Goal: Task Accomplishment & Management: Manage account settings

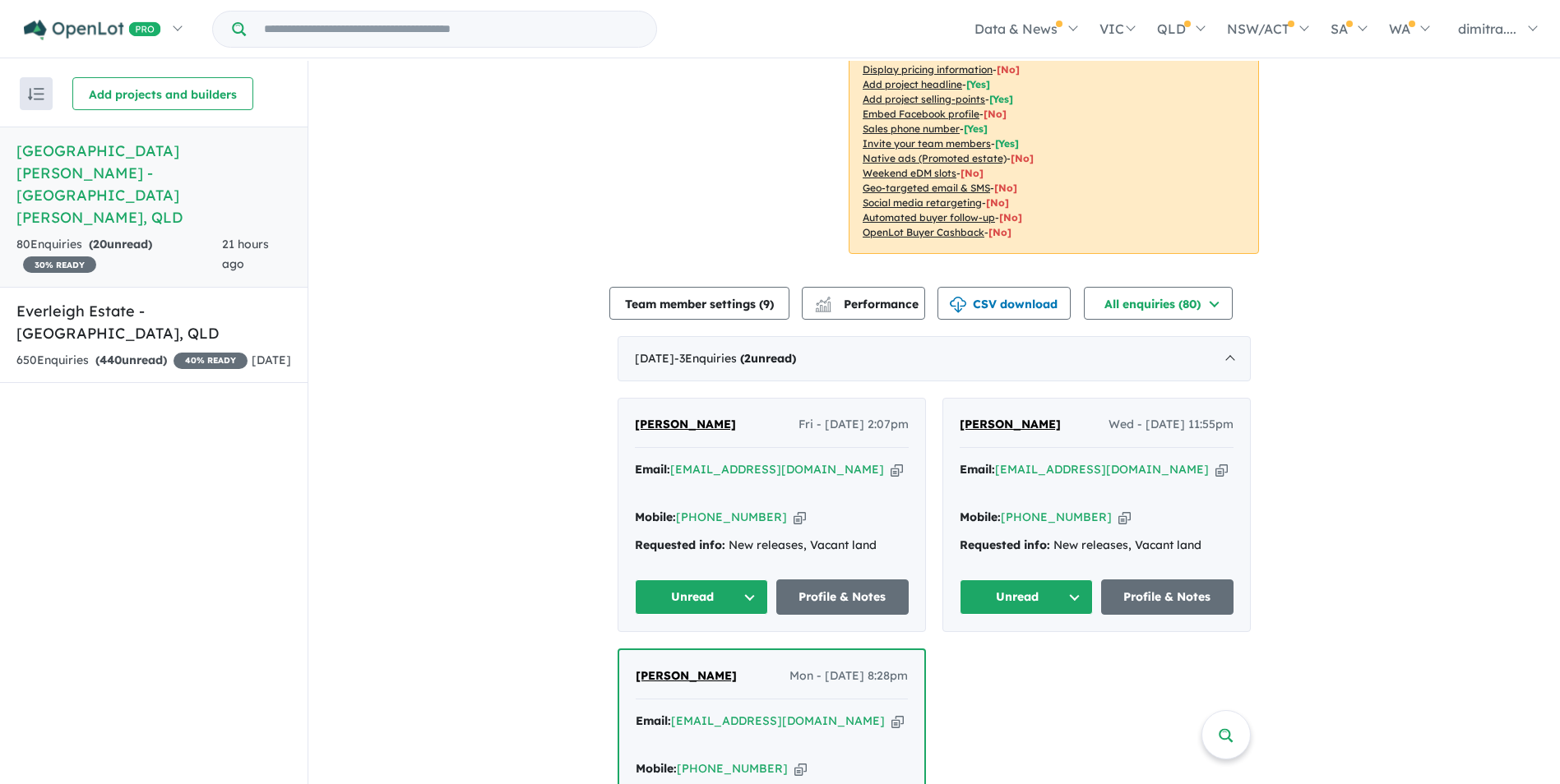
scroll to position [328, 0]
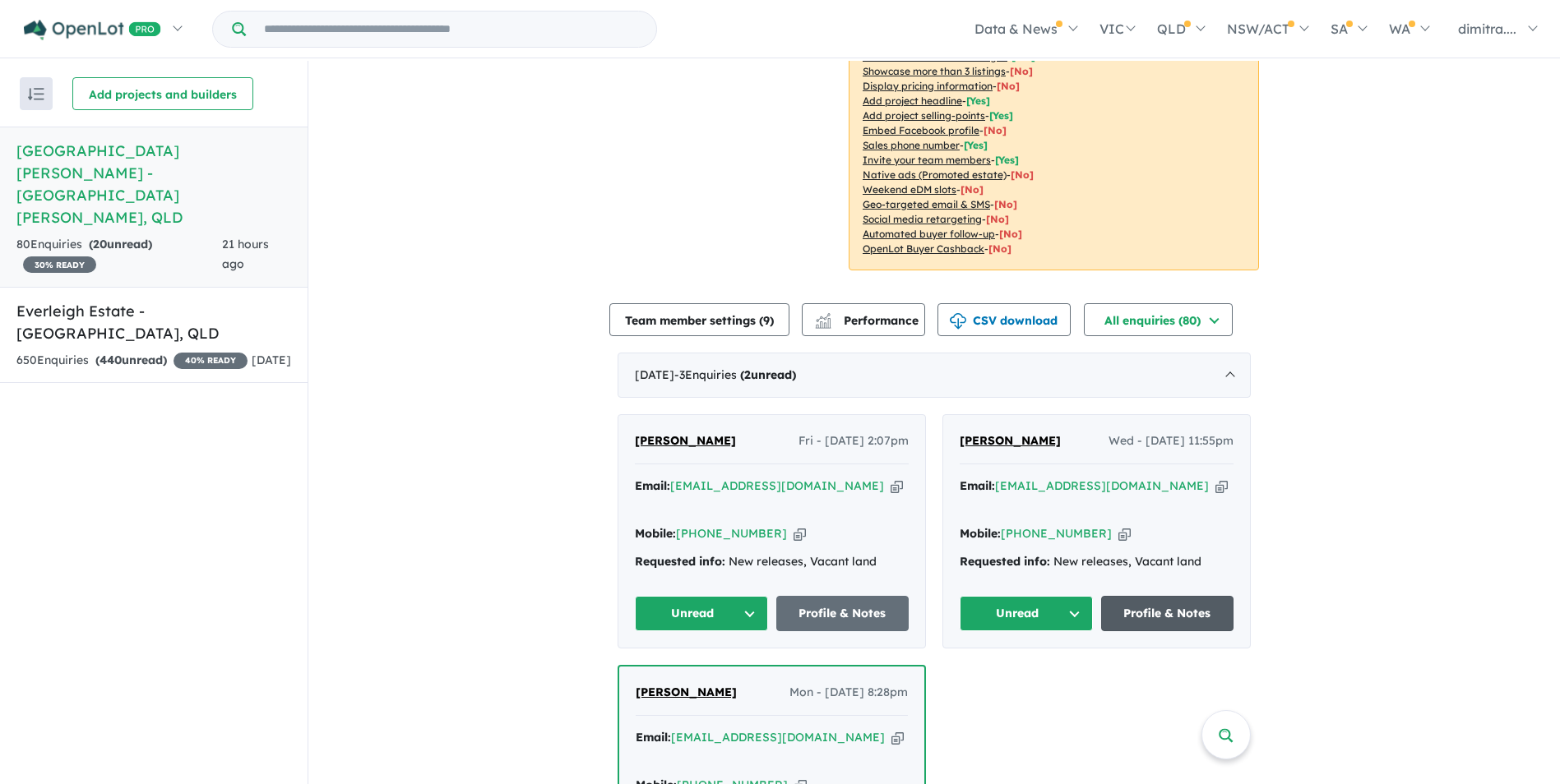
click at [1150, 596] on link "Profile & Notes" at bounding box center [1167, 613] width 133 height 35
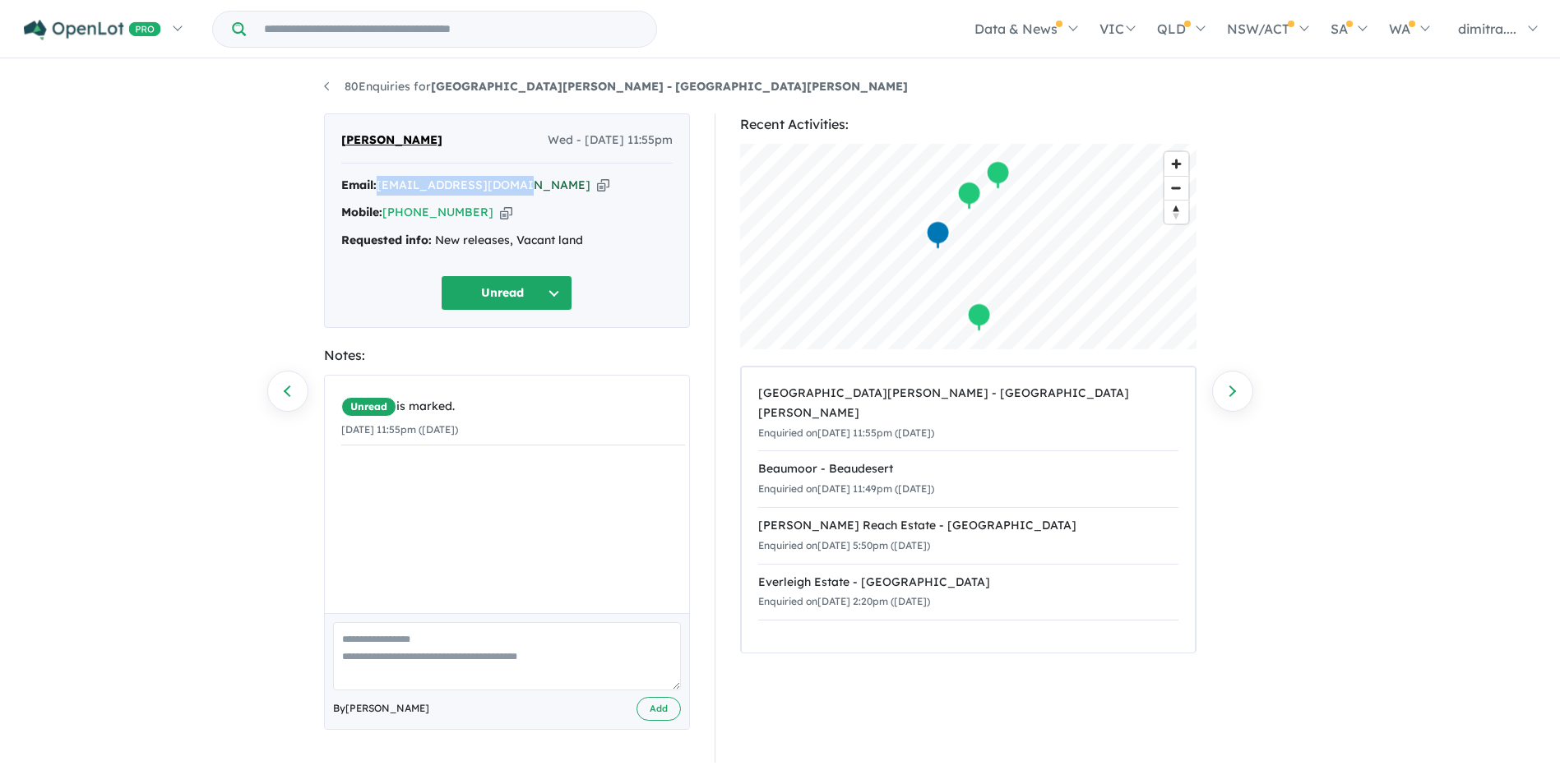
drag, startPoint x: 516, startPoint y: 182, endPoint x: 381, endPoint y: 182, distance: 135.0
click at [381, 182] on div "Email: gchhina1818@gmail.com Copied!" at bounding box center [507, 185] width 331 height 20
drag, startPoint x: 381, startPoint y: 182, endPoint x: 405, endPoint y: 185, distance: 24.2
copy a%20Monarch%20Glen%20Estate%20-%20Monarch%20Glen"] "gchhina1818@gmail.com"
drag, startPoint x: 476, startPoint y: 213, endPoint x: 386, endPoint y: 214, distance: 90.0
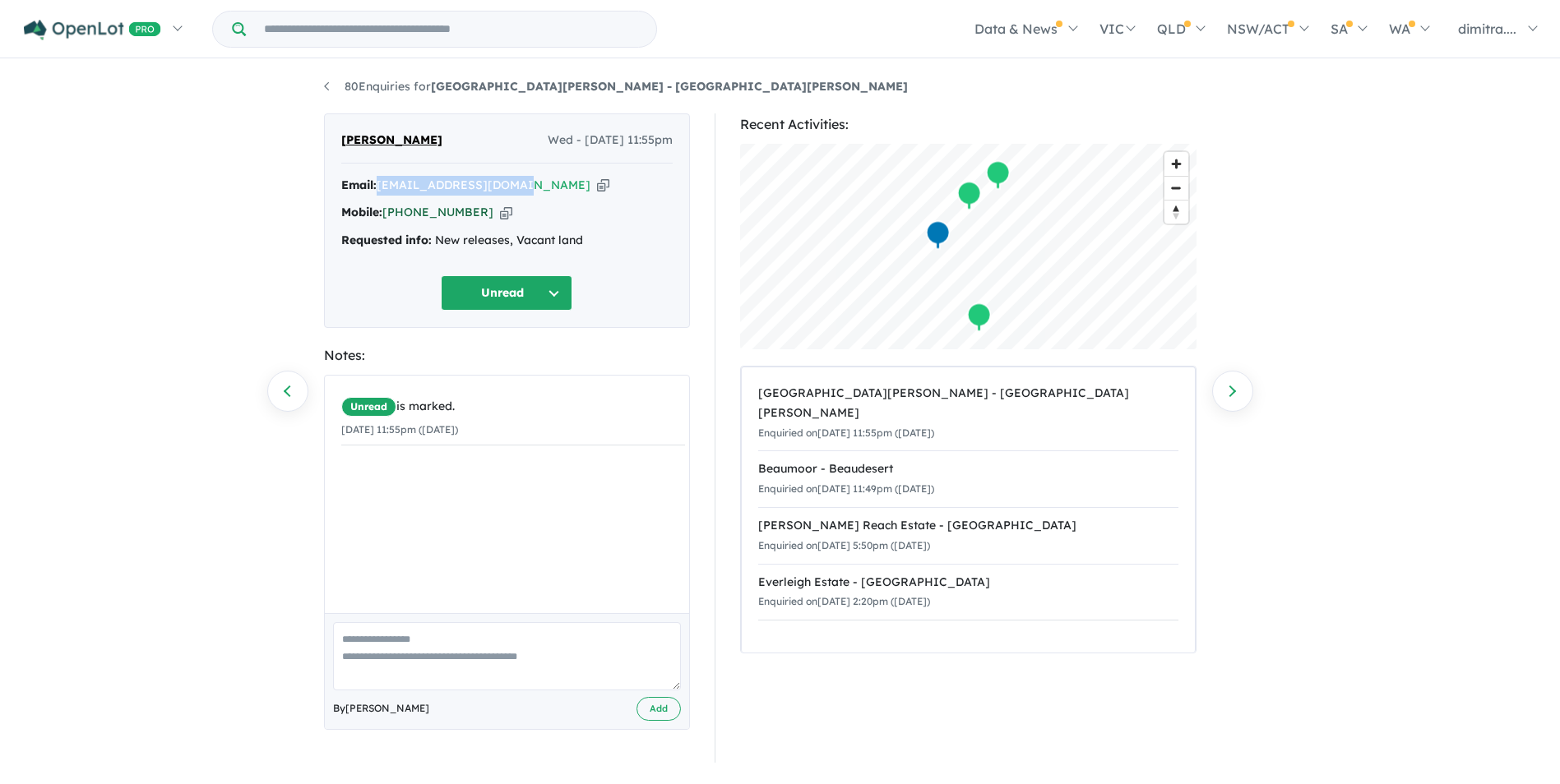
click at [386, 214] on div "Mobile: +61 406 310 532 Copied!" at bounding box center [507, 212] width 331 height 20
drag, startPoint x: 386, startPoint y: 214, endPoint x: 402, endPoint y: 212, distance: 16.1
copy link "+61 406 310 532"
click at [450, 143] on div "Gaganjot Chhina Wed - 03/09/2025, 11:55pm" at bounding box center [507, 147] width 331 height 33
drag, startPoint x: 447, startPoint y: 142, endPoint x: 340, endPoint y: 136, distance: 107.2
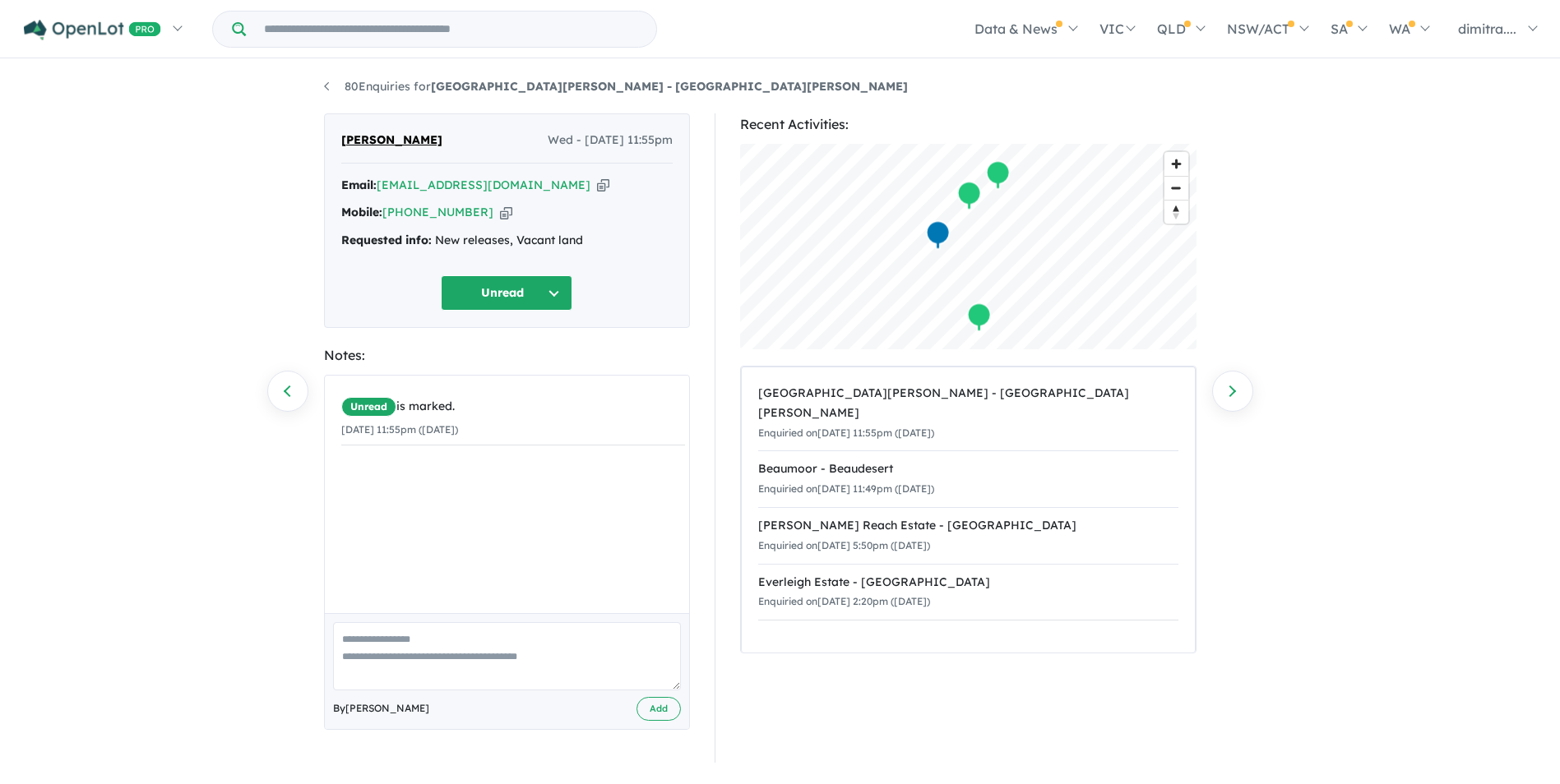
click at [340, 136] on div "Gaganjot Chhina Wed - 03/09/2025, 11:55pm Email: gchhina1818@gmail.com Copied! …" at bounding box center [507, 220] width 366 height 214
drag, startPoint x: 340, startPoint y: 136, endPoint x: 366, endPoint y: 138, distance: 26.1
copy span "Gaganjot Chhina"
click at [522, 290] on button "Unread" at bounding box center [506, 292] width 131 height 35
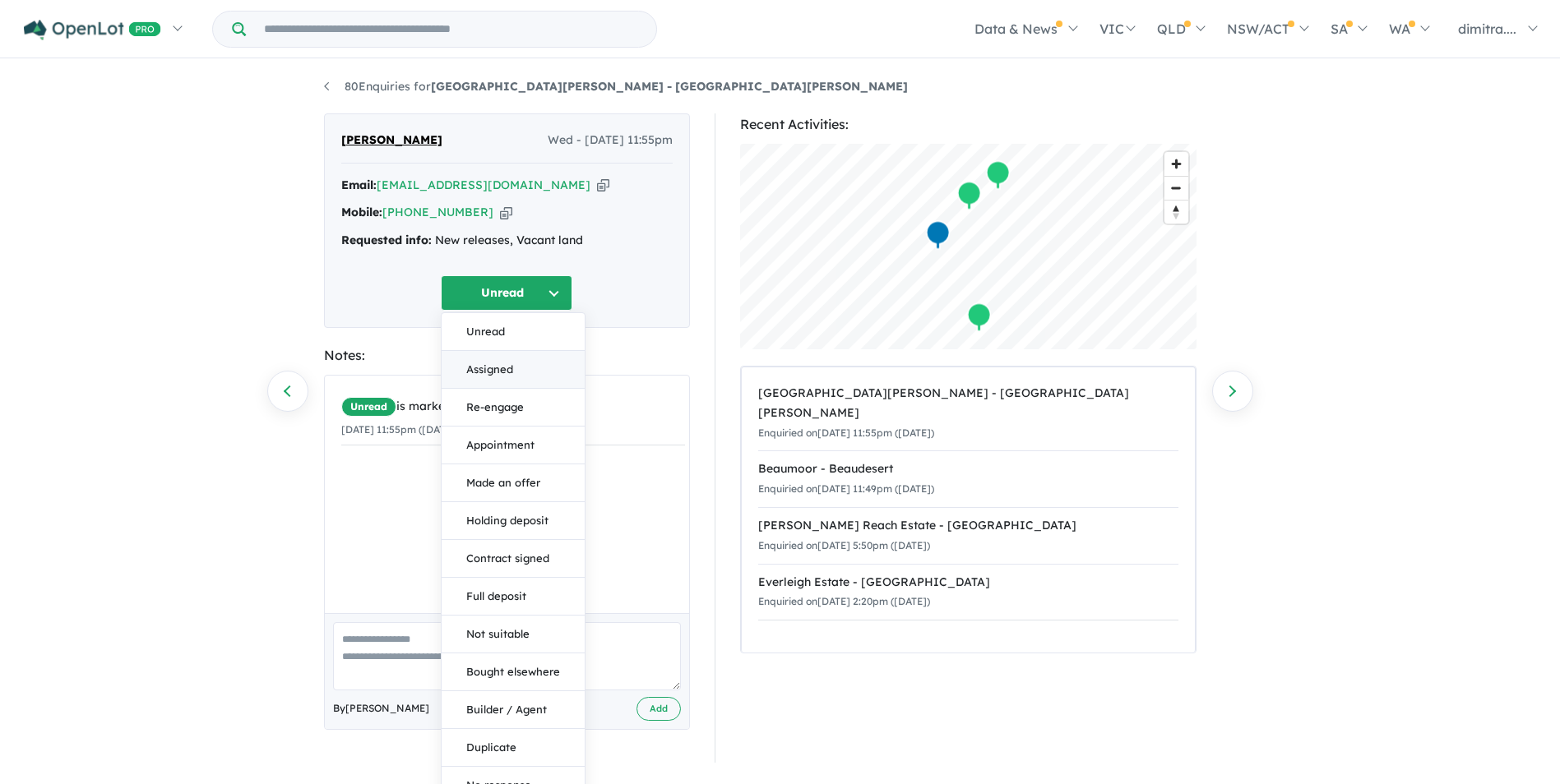
click at [524, 358] on button "Assigned" at bounding box center [513, 370] width 143 height 38
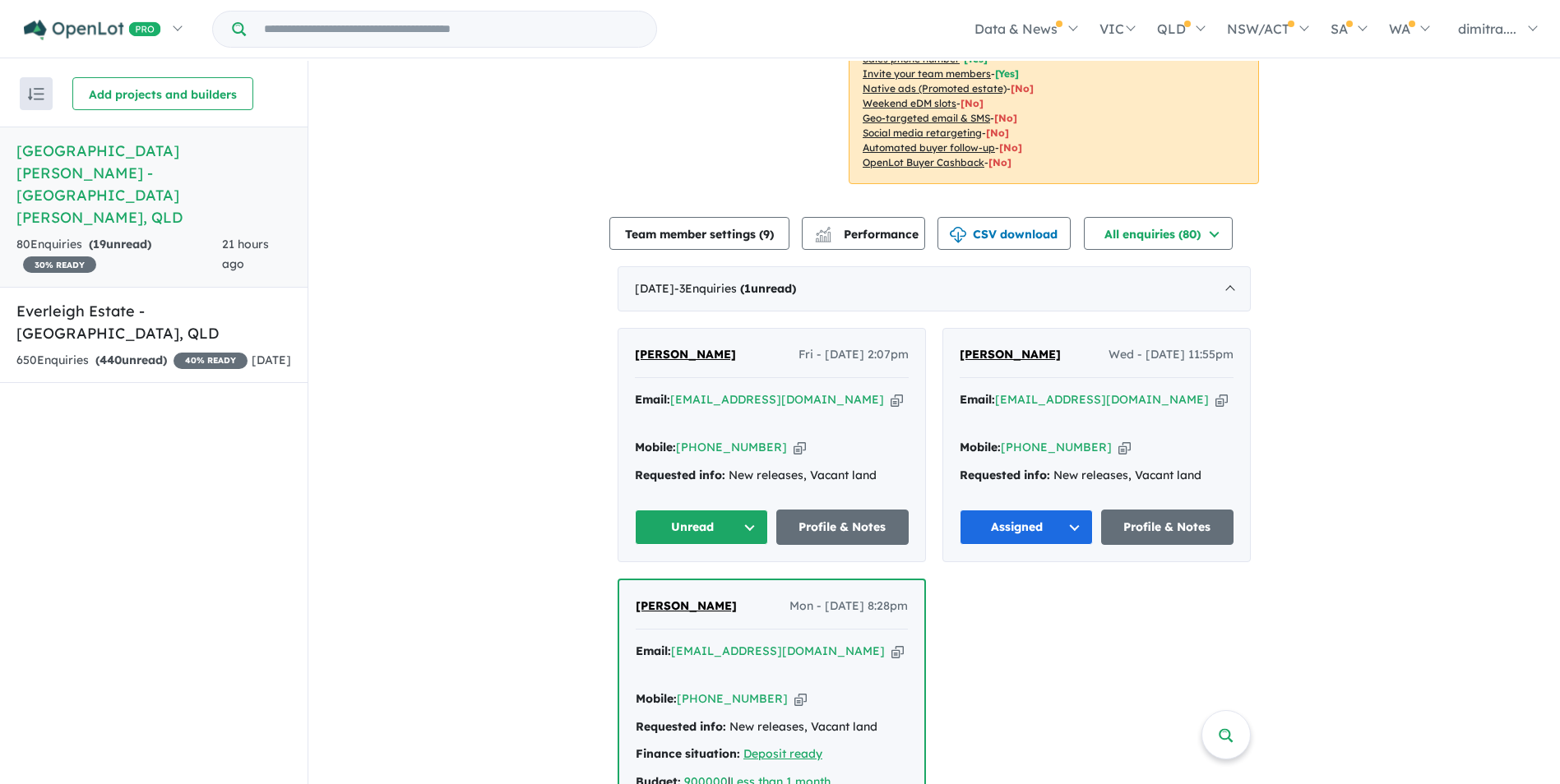
scroll to position [575, 0]
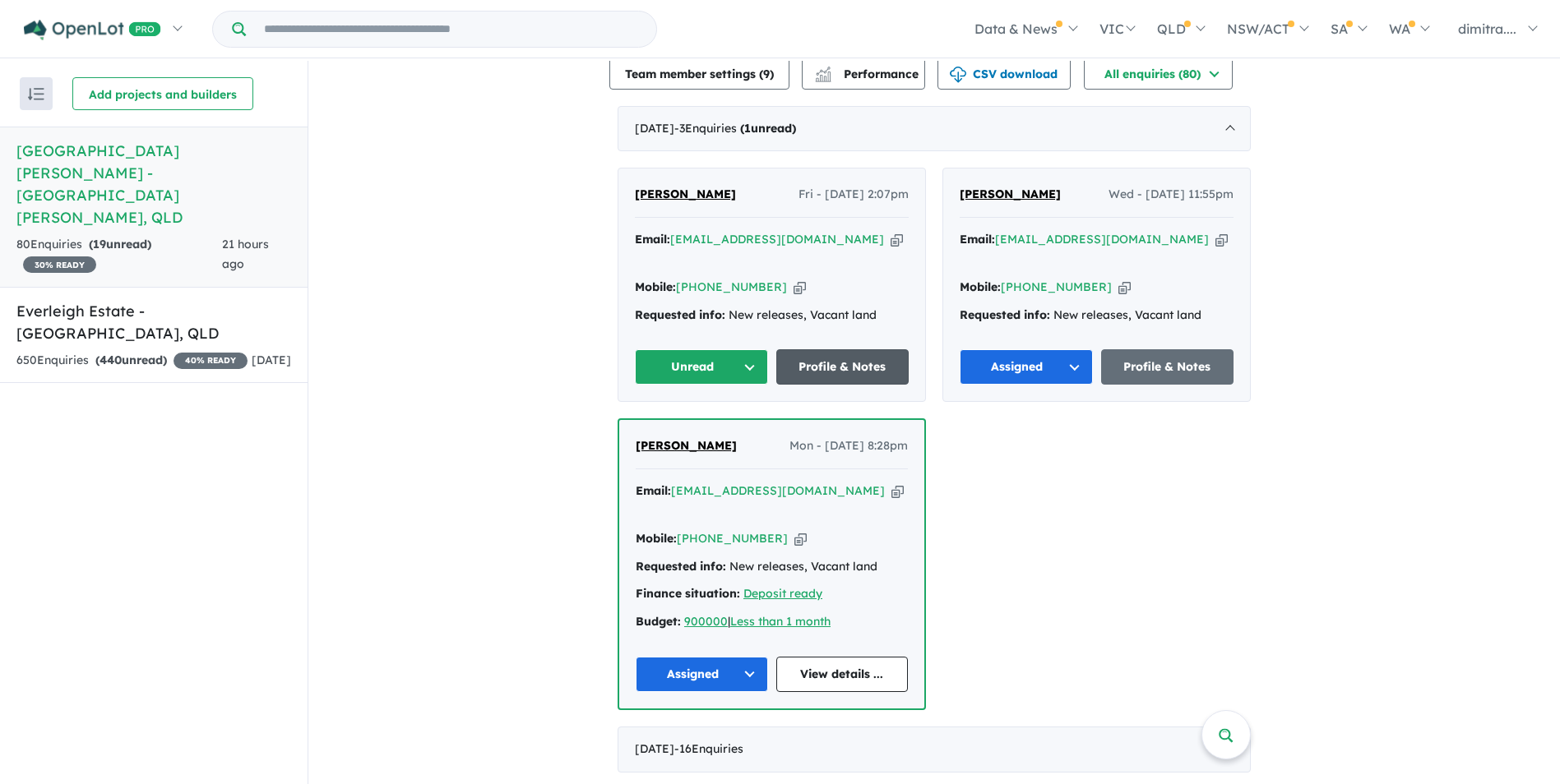
click at [827, 349] on link "Profile & Notes" at bounding box center [842, 366] width 133 height 35
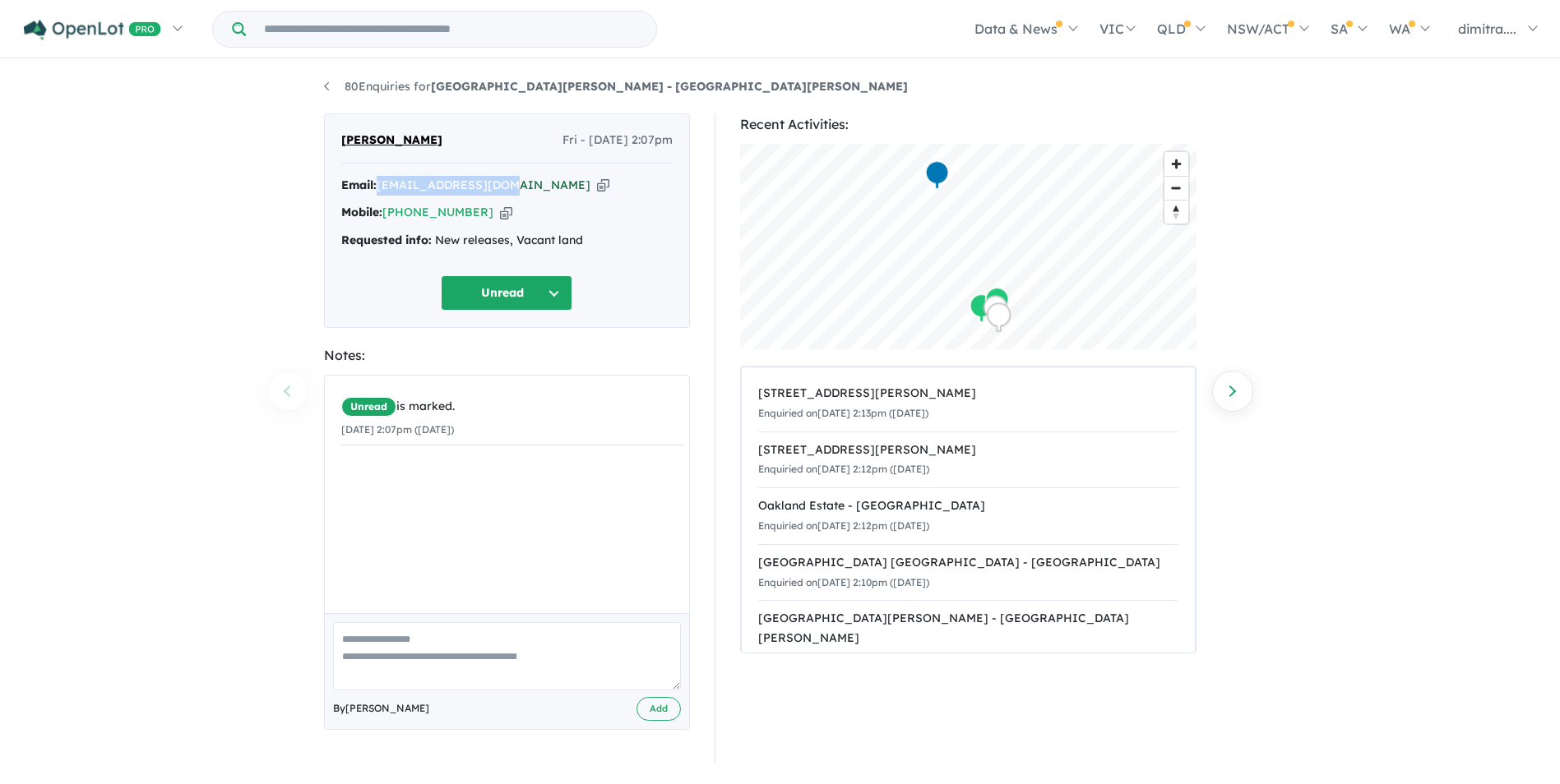
drag, startPoint x: 377, startPoint y: 179, endPoint x: 504, endPoint y: 187, distance: 127.3
click at [504, 187] on div "Email: leefong23@gmail.com Copied!" at bounding box center [507, 185] width 331 height 20
drag, startPoint x: 504, startPoint y: 187, endPoint x: 488, endPoint y: 187, distance: 16.0
copy div "leefong23@gmail.com"
drag, startPoint x: 475, startPoint y: 213, endPoint x: 386, endPoint y: 213, distance: 89.0
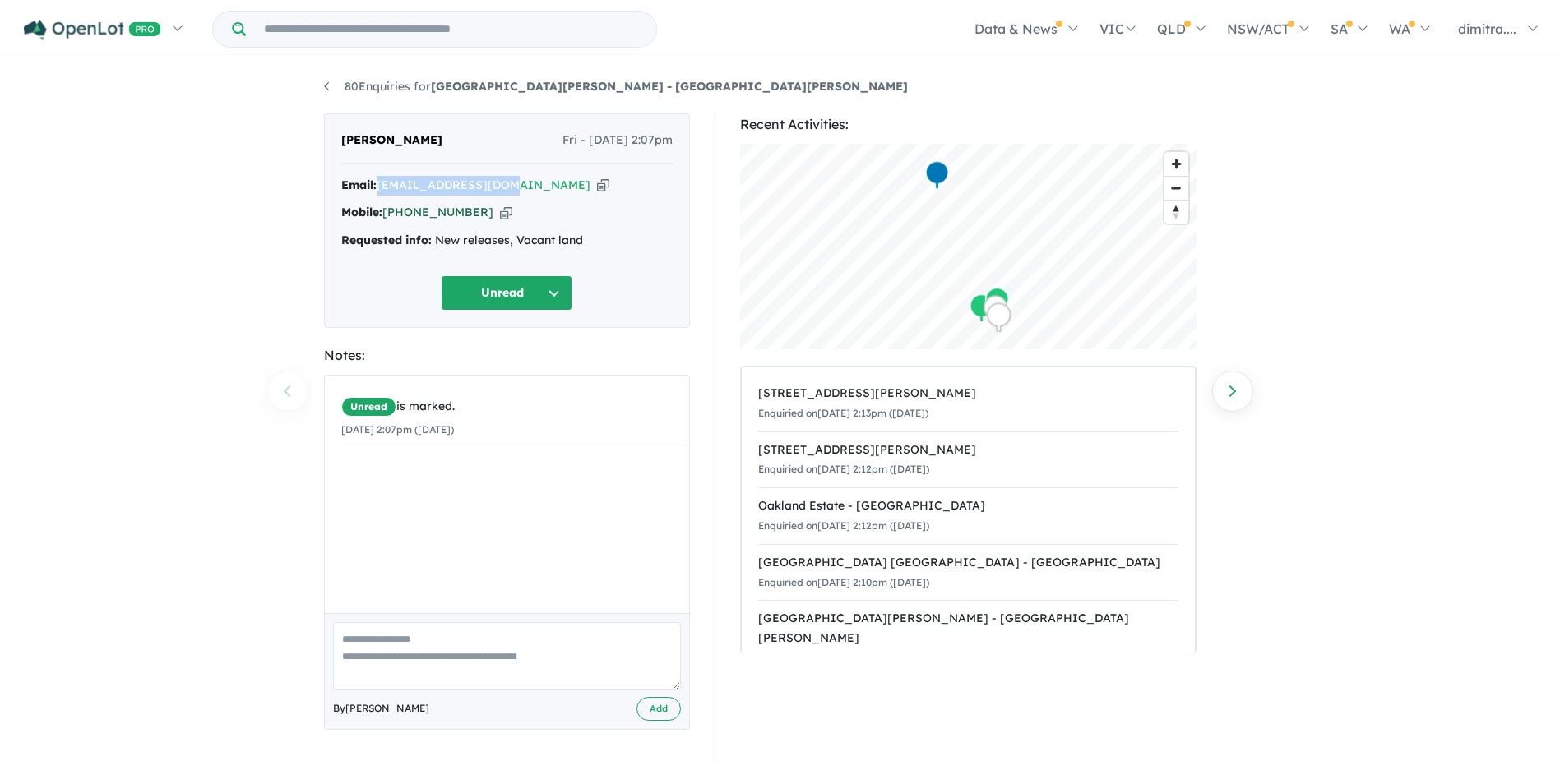
click at [386, 213] on div "Mobile: +61 415 668 026 Copied!" at bounding box center [507, 212] width 331 height 20
drag, startPoint x: 386, startPoint y: 213, endPoint x: 405, endPoint y: 211, distance: 19.1
copy link "+61 415 668 026"
drag, startPoint x: 507, startPoint y: 187, endPoint x: 377, endPoint y: 187, distance: 130.0
click at [377, 187] on div "Email: leefong23@gmail.com Copied!" at bounding box center [507, 185] width 331 height 20
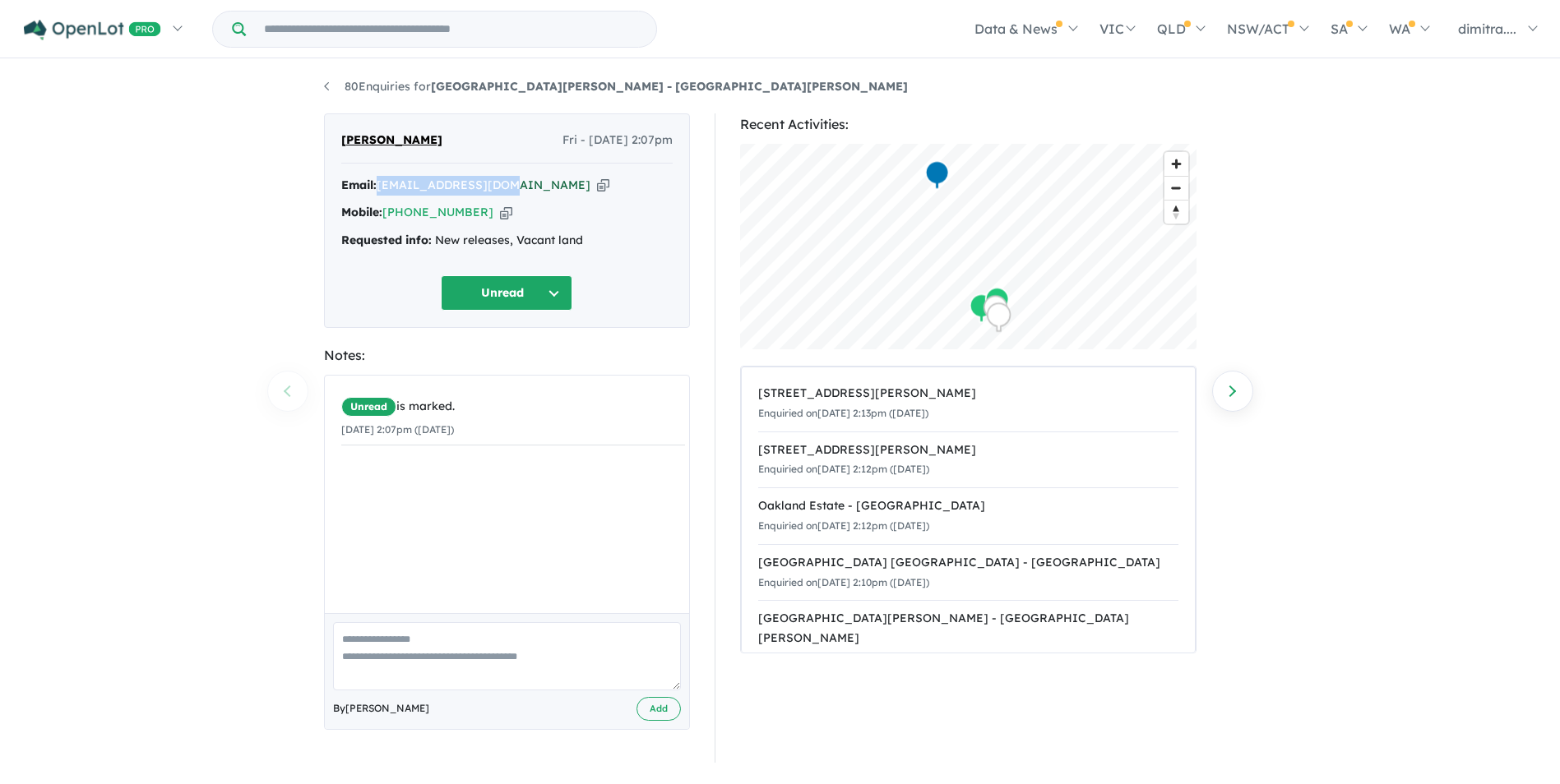
drag, startPoint x: 378, startPoint y: 187, endPoint x: 417, endPoint y: 184, distance: 39.1
copy div "leefong23@gmail.com"
drag, startPoint x: 372, startPoint y: 141, endPoint x: 338, endPoint y: 140, distance: 34.0
click at [338, 140] on div "Fong Lee Fri - 05/09/2025, 2:07pm Email: leefong23@gmail.com Copied! Mobile: +6…" at bounding box center [507, 220] width 366 height 214
drag, startPoint x: 338, startPoint y: 140, endPoint x: 358, endPoint y: 138, distance: 20.1
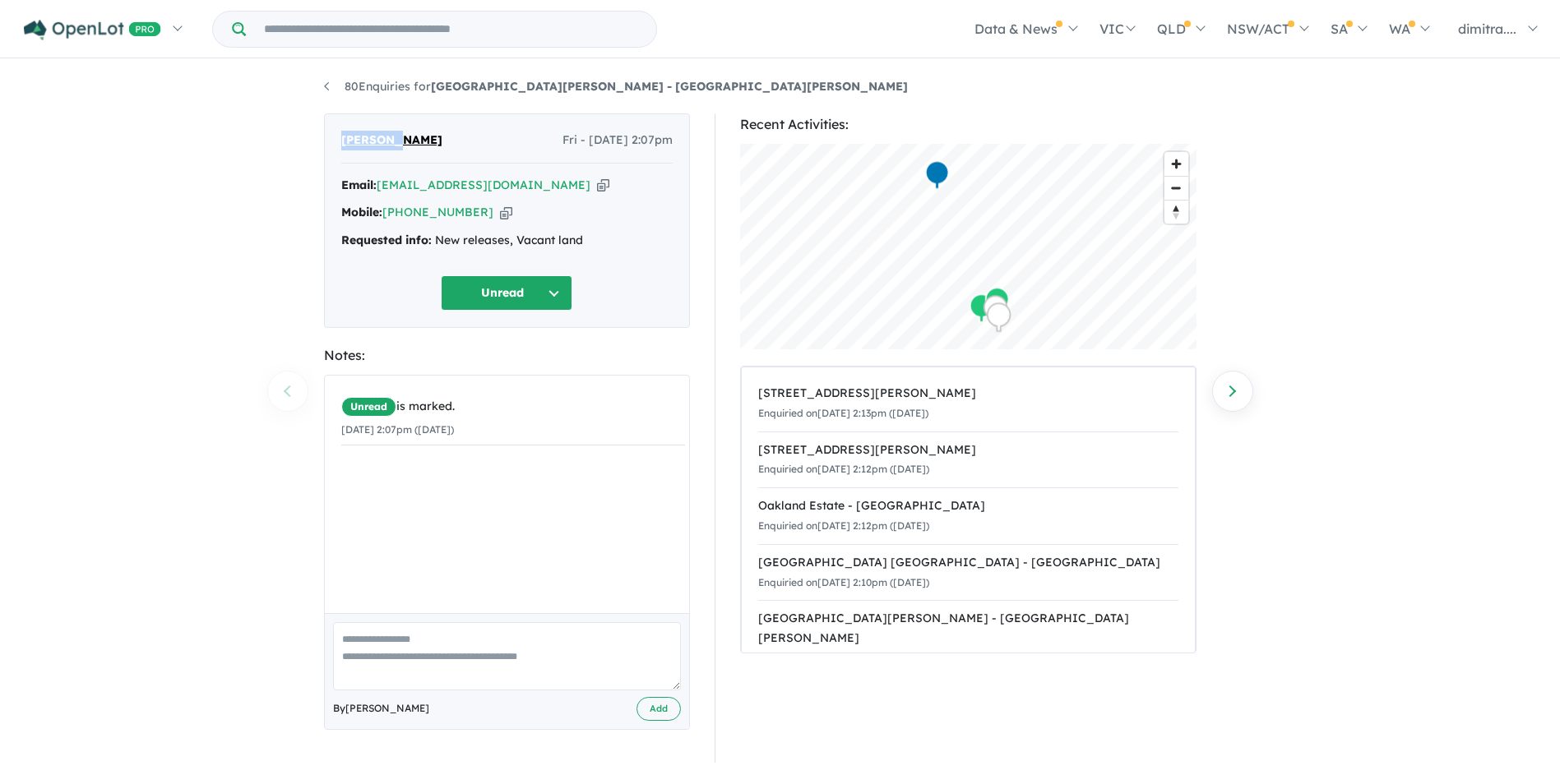
copy span "Fong Lee"
drag, startPoint x: 503, startPoint y: 297, endPoint x: 512, endPoint y: 306, distance: 12.7
click at [503, 297] on button "Unread" at bounding box center [506, 292] width 131 height 35
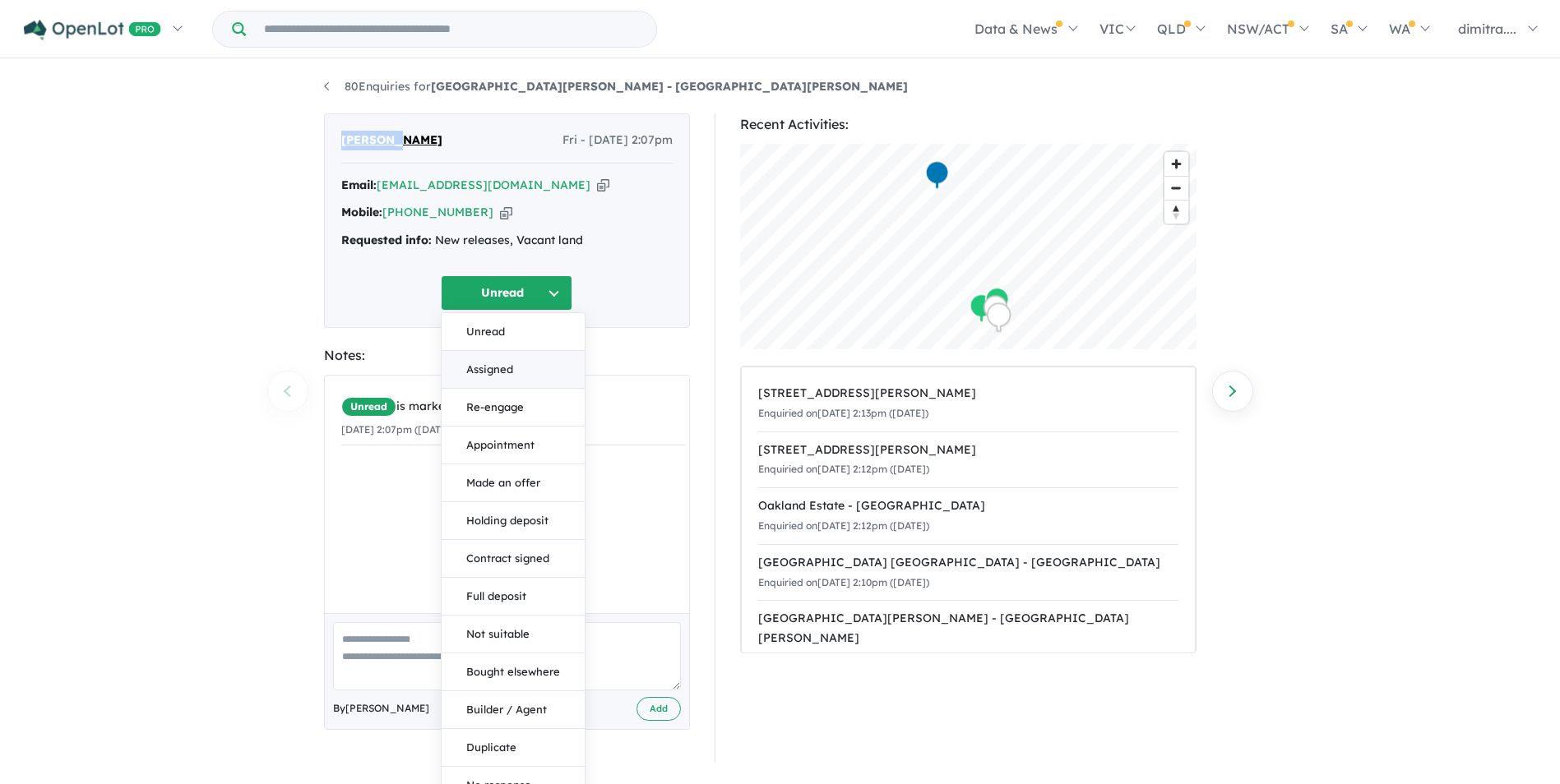
click at [524, 365] on button "Assigned" at bounding box center [513, 370] width 143 height 38
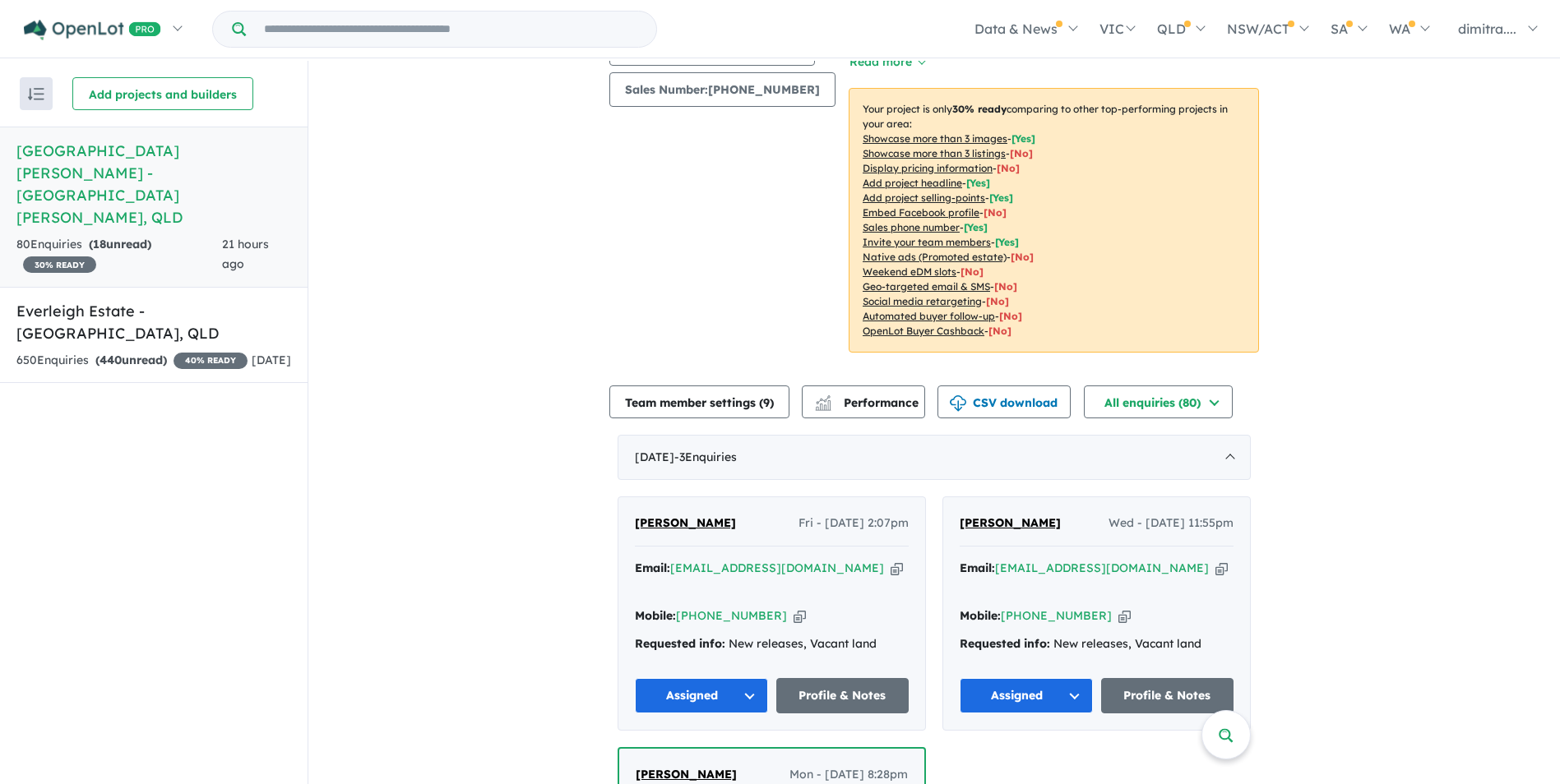
scroll to position [493, 0]
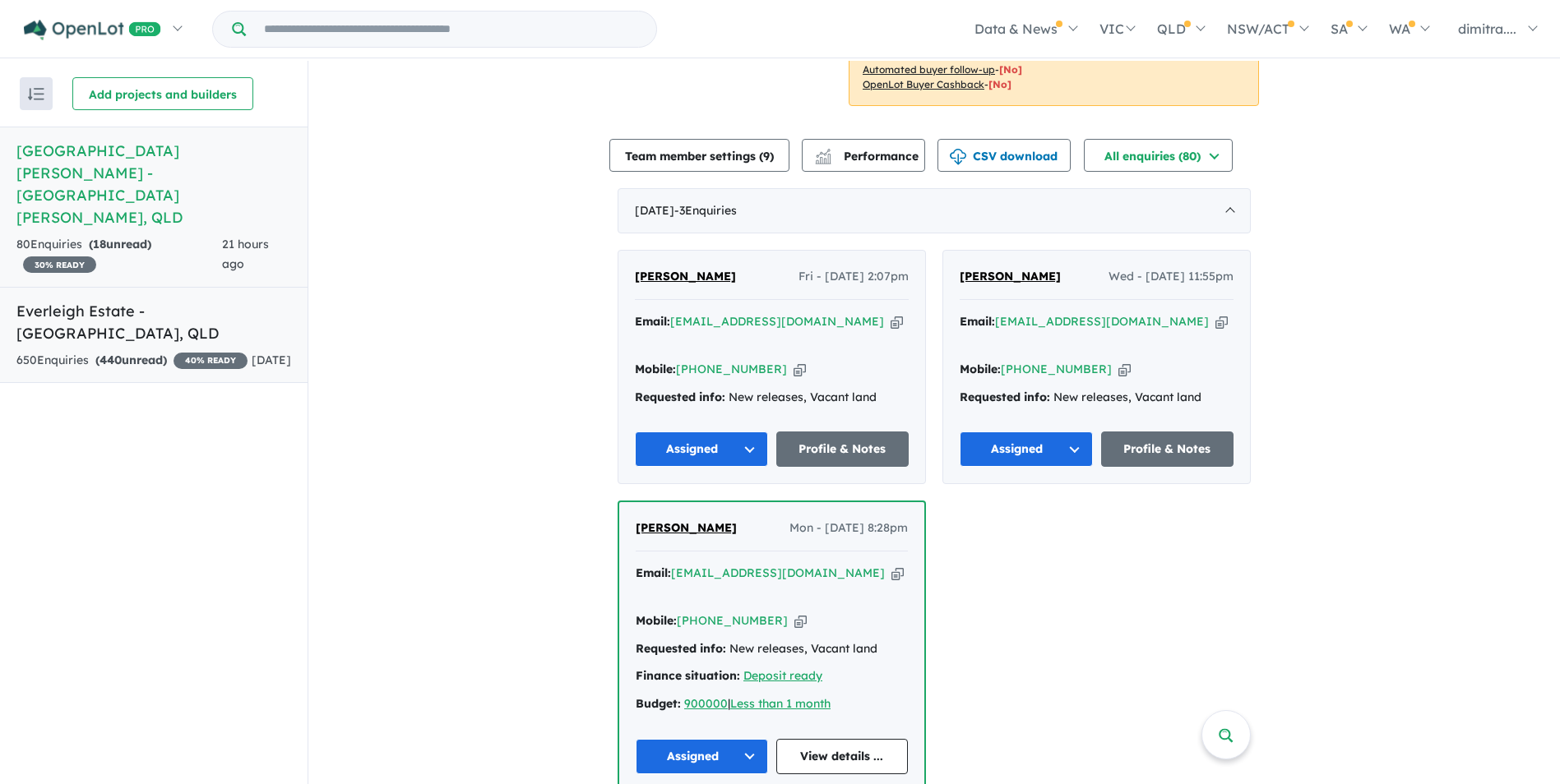
click at [193, 351] on div "650 Enquir ies ( 440 unread) 40 % READY" at bounding box center [131, 360] width 231 height 20
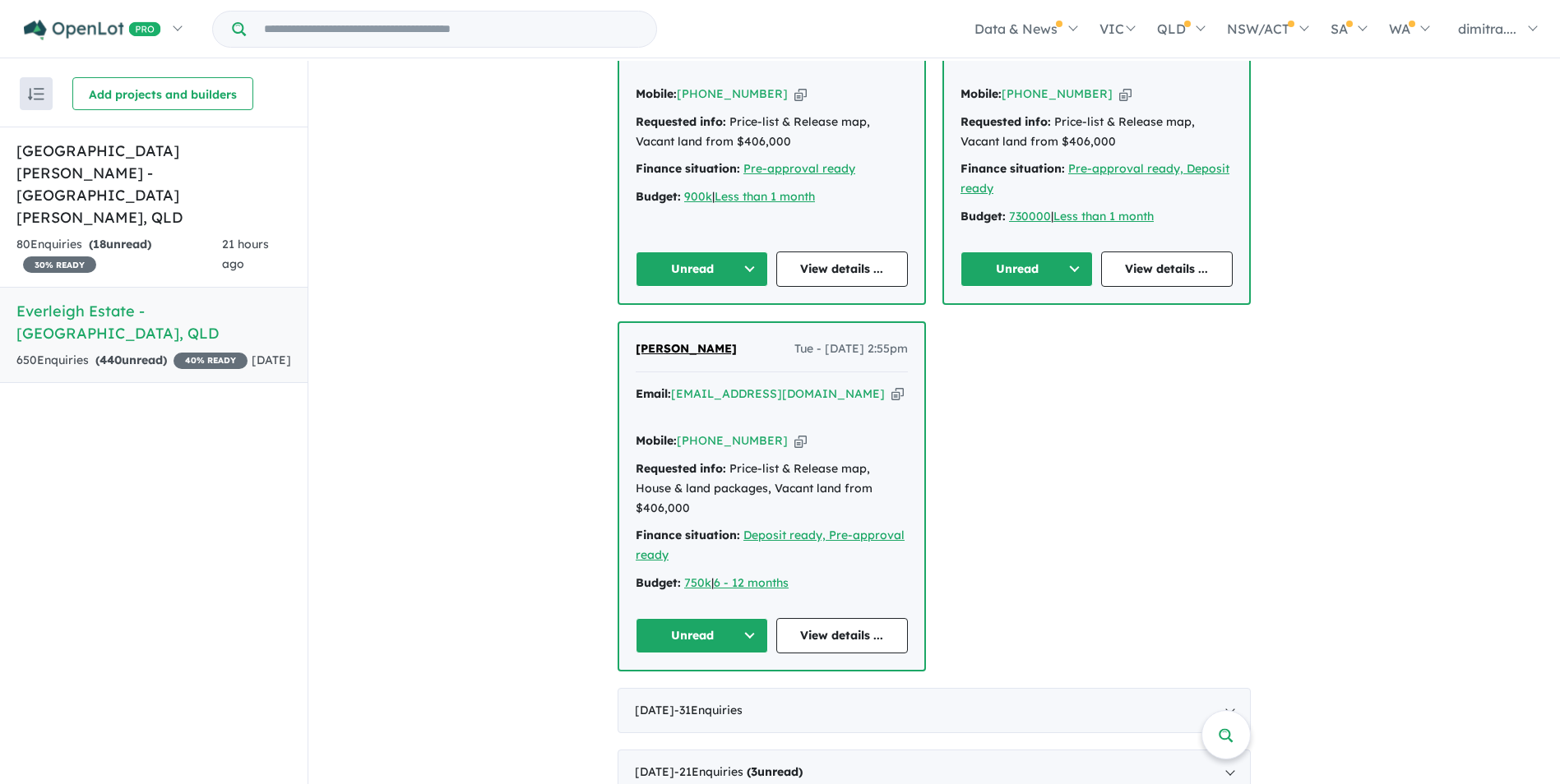
scroll to position [910, 0]
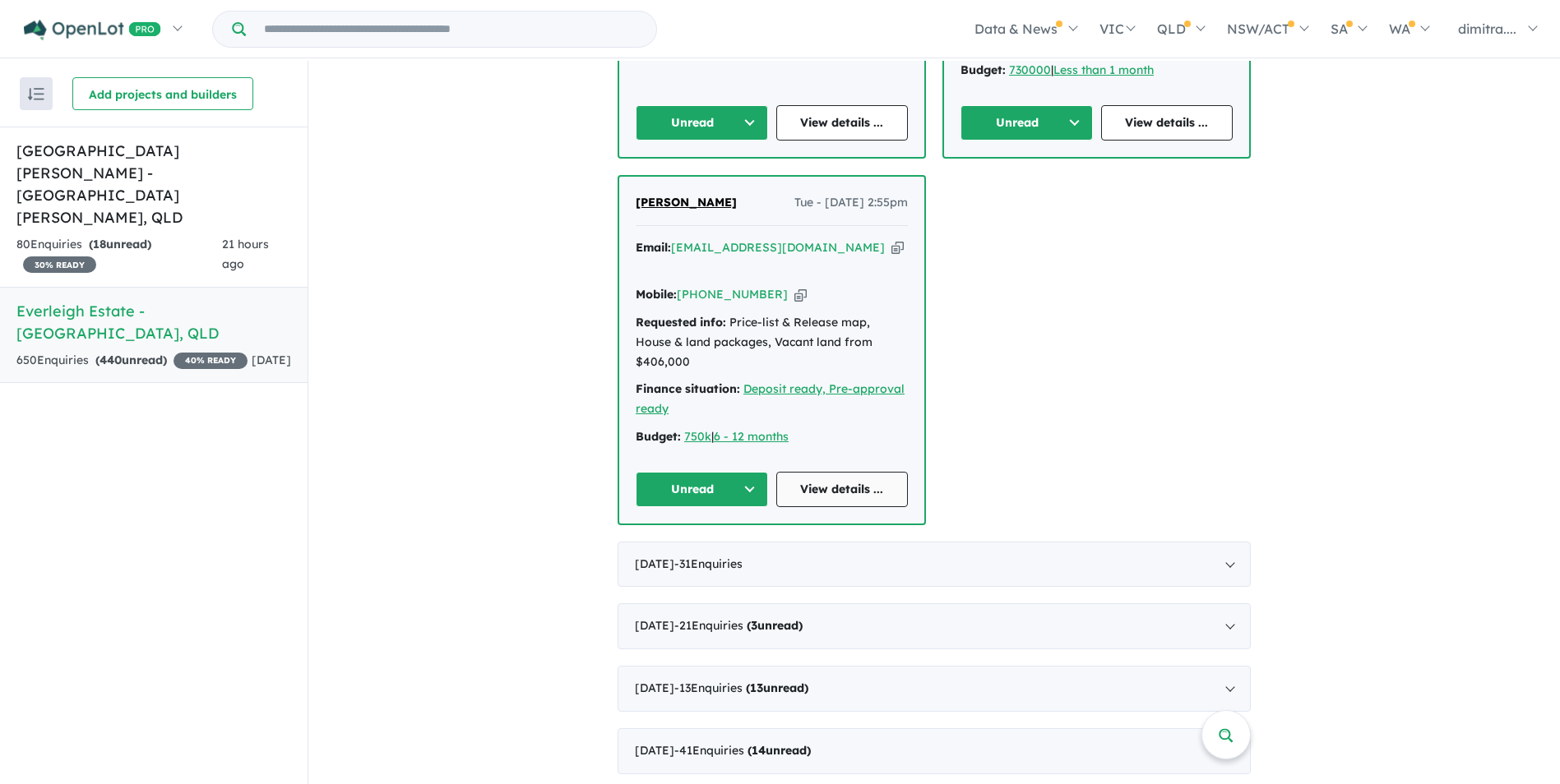
click at [814, 472] on link "View details ..." at bounding box center [842, 489] width 132 height 35
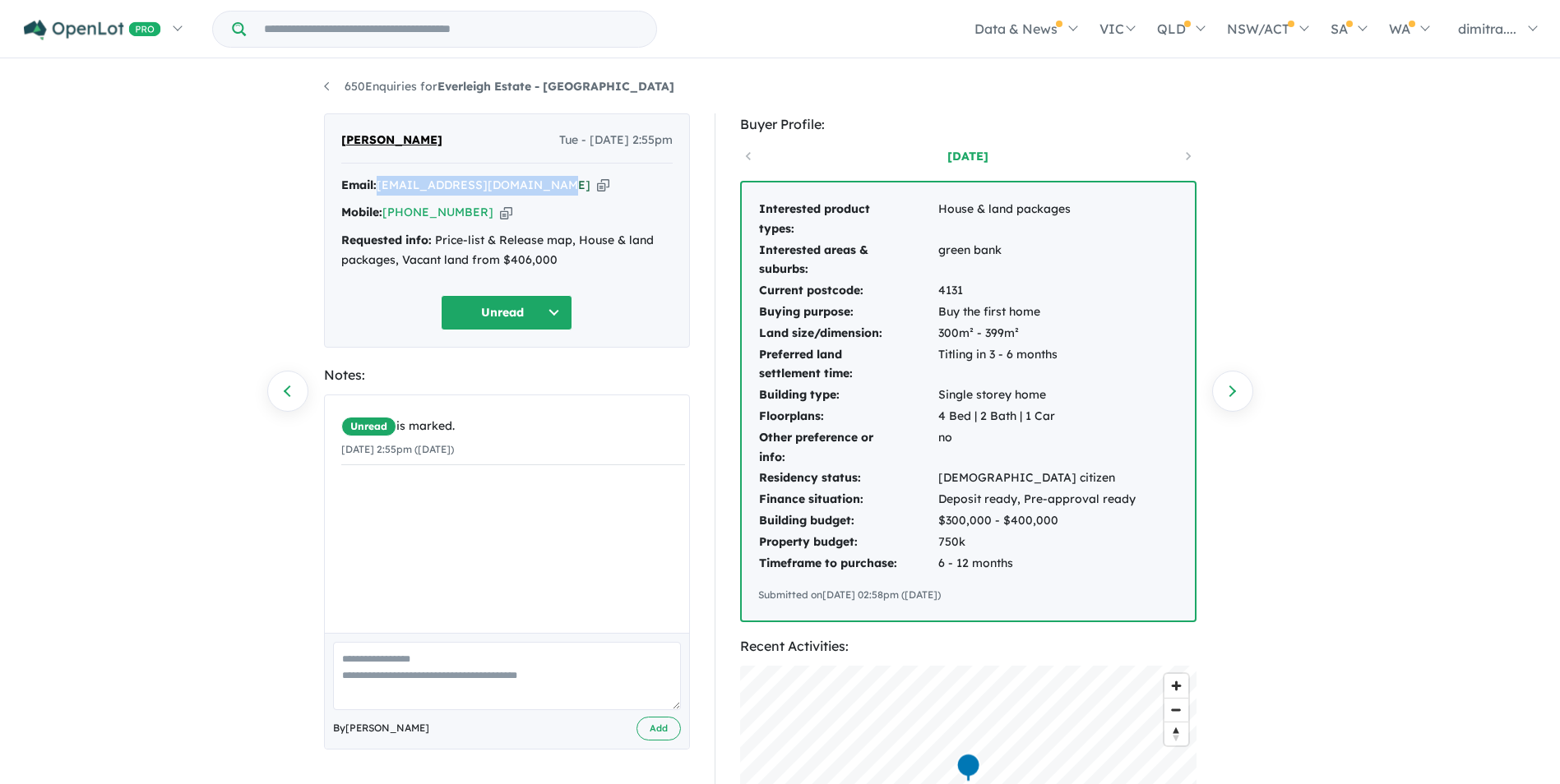
drag, startPoint x: 555, startPoint y: 187, endPoint x: 381, endPoint y: 180, distance: 174.1
click at [381, 180] on div "Email: [EMAIL_ADDRESS][DOMAIN_NAME] Copied!" at bounding box center [507, 185] width 331 height 20
drag, startPoint x: 381, startPoint y: 180, endPoint x: 411, endPoint y: 182, distance: 30.1
copy a%20Everleigh%20Estate%20-%20Greenbank"] "[EMAIL_ADDRESS][DOMAIN_NAME]"
click at [477, 209] on div "Mobile: [PHONE_NUMBER] Copied!" at bounding box center [507, 212] width 331 height 20
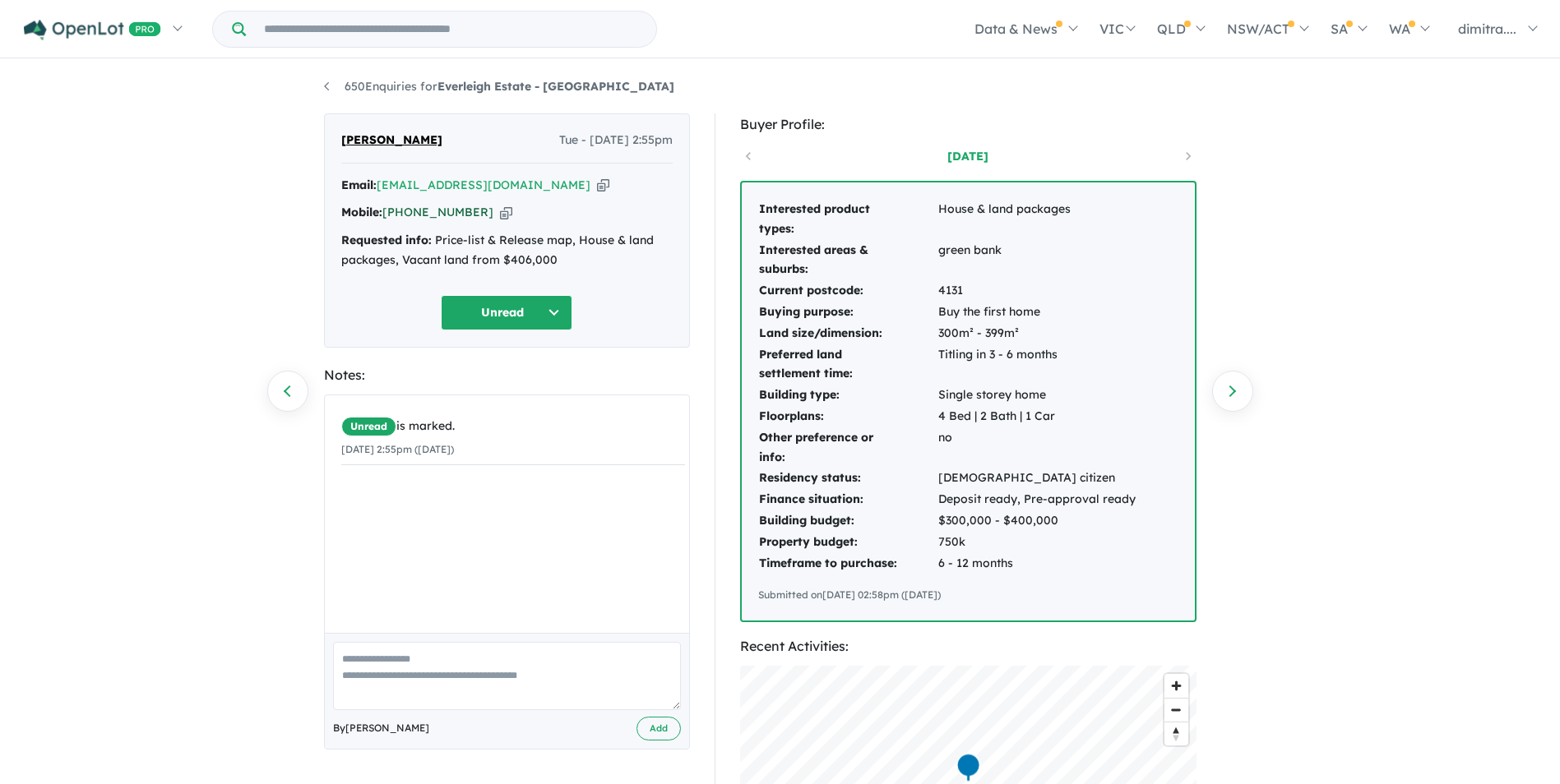
drag, startPoint x: 478, startPoint y: 213, endPoint x: 386, endPoint y: 212, distance: 92.0
click at [386, 212] on div "Mobile: [PHONE_NUMBER] Copied!" at bounding box center [507, 212] width 331 height 20
copy link "[PHONE_NUMBER]"
drag, startPoint x: 437, startPoint y: 144, endPoint x: 337, endPoint y: 141, distance: 100.0
click at [337, 141] on div "Amarjeet singh Tue - 02/09/2025, 2:55pm Email: amarjeet_singh21@yahoo.com Copie…" at bounding box center [507, 230] width 366 height 234
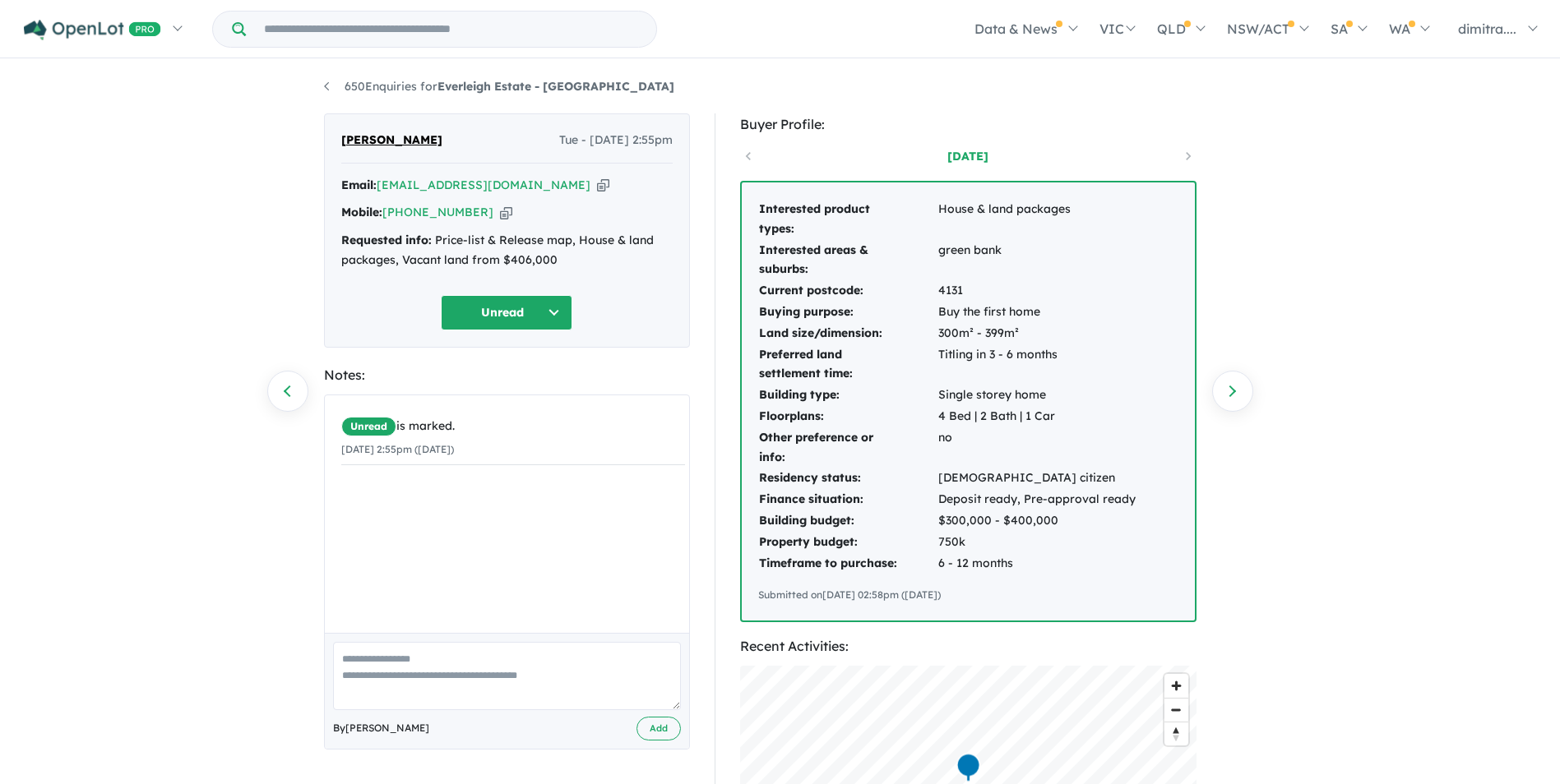
drag, startPoint x: 337, startPoint y: 141, endPoint x: 367, endPoint y: 142, distance: 30.0
copy span "[PERSON_NAME]"
click at [478, 323] on button "Unread" at bounding box center [506, 312] width 131 height 35
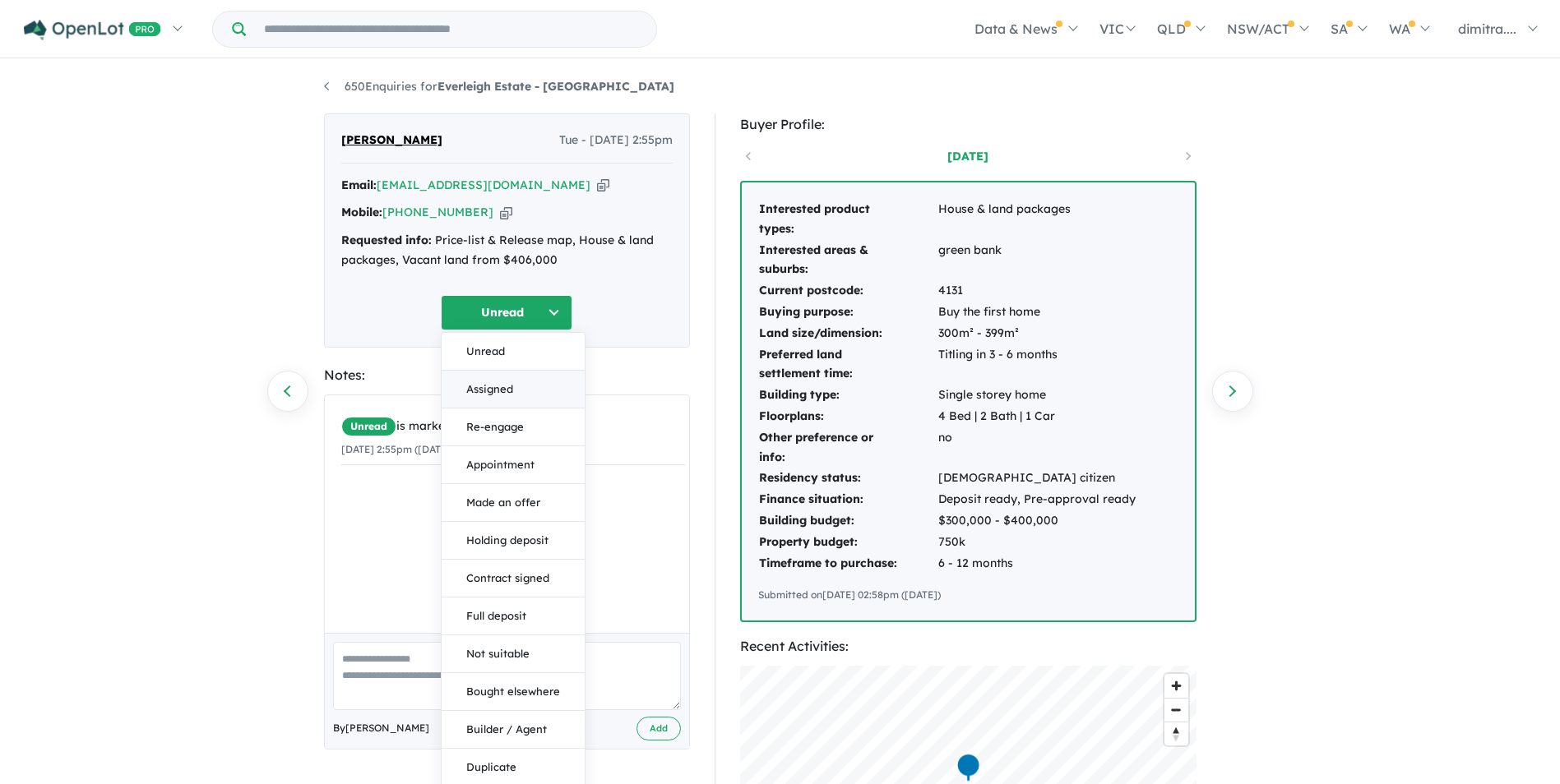
click at [524, 388] on button "Assigned" at bounding box center [513, 390] width 143 height 38
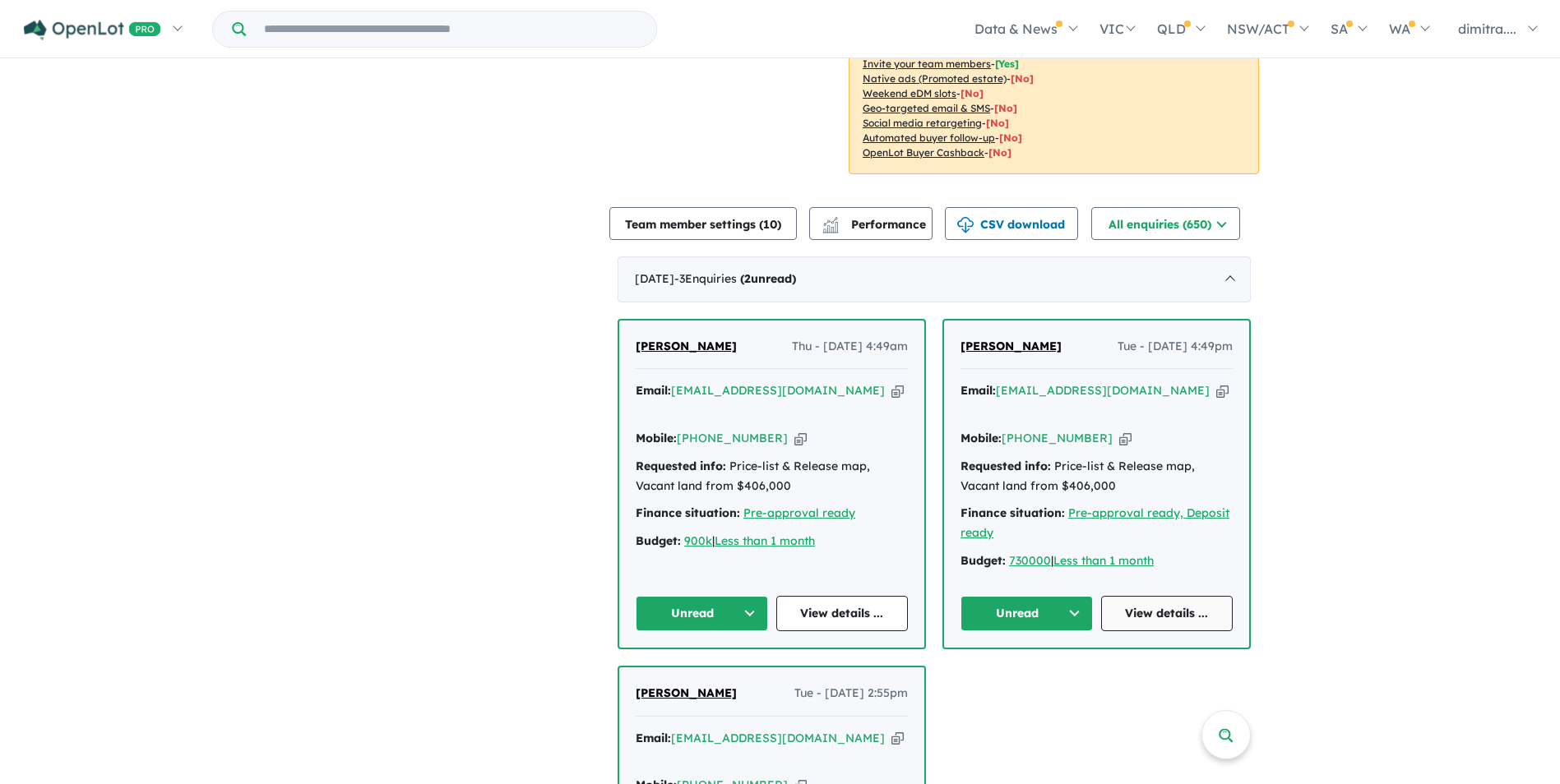
scroll to position [502, 0]
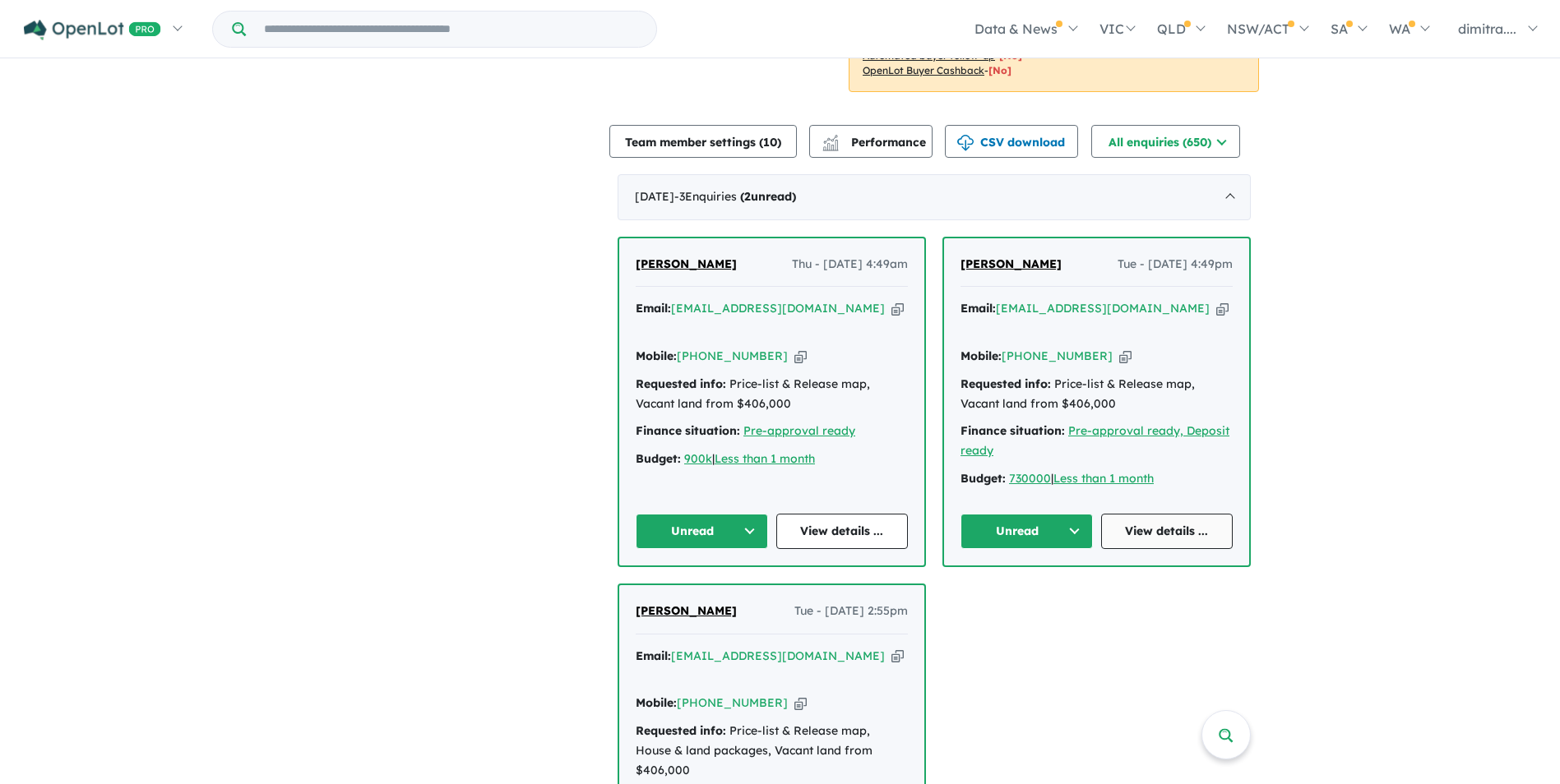
click at [1148, 517] on link "View details ..." at bounding box center [1167, 531] width 132 height 35
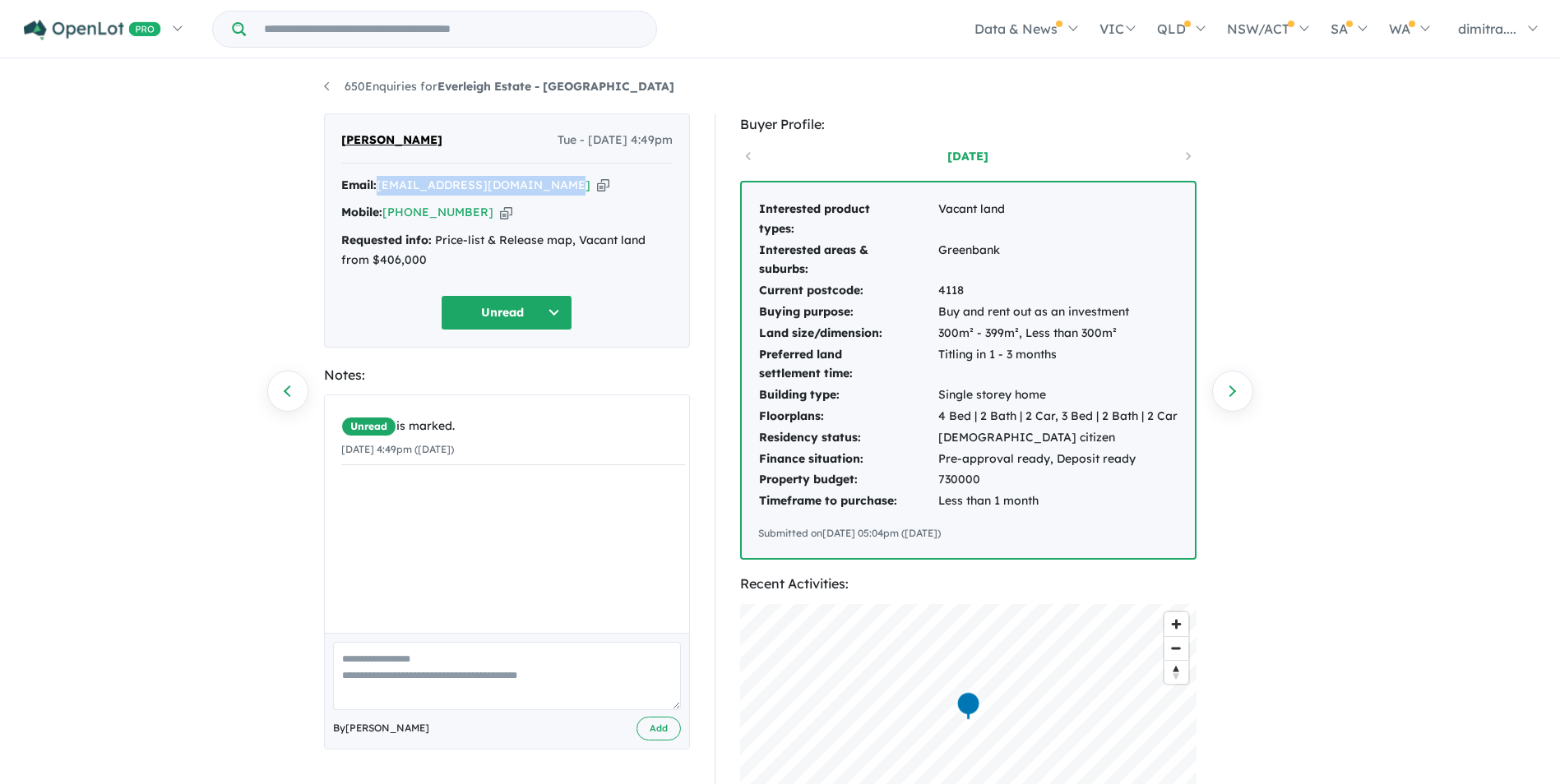
drag, startPoint x: 379, startPoint y: 182, endPoint x: 544, endPoint y: 186, distance: 165.0
click at [544, 186] on div "Email: kirralee.burner@hotmail.com Copied!" at bounding box center [507, 185] width 331 height 20
copy a%20Everleigh%20Estate%20-%20Greenbank"] "kirralee.burner@hotmail.com"
drag, startPoint x: 472, startPoint y: 213, endPoint x: 386, endPoint y: 212, distance: 86.0
click at [386, 212] on div "Mobile: +61 411 172 455 Copied!" at bounding box center [507, 212] width 331 height 20
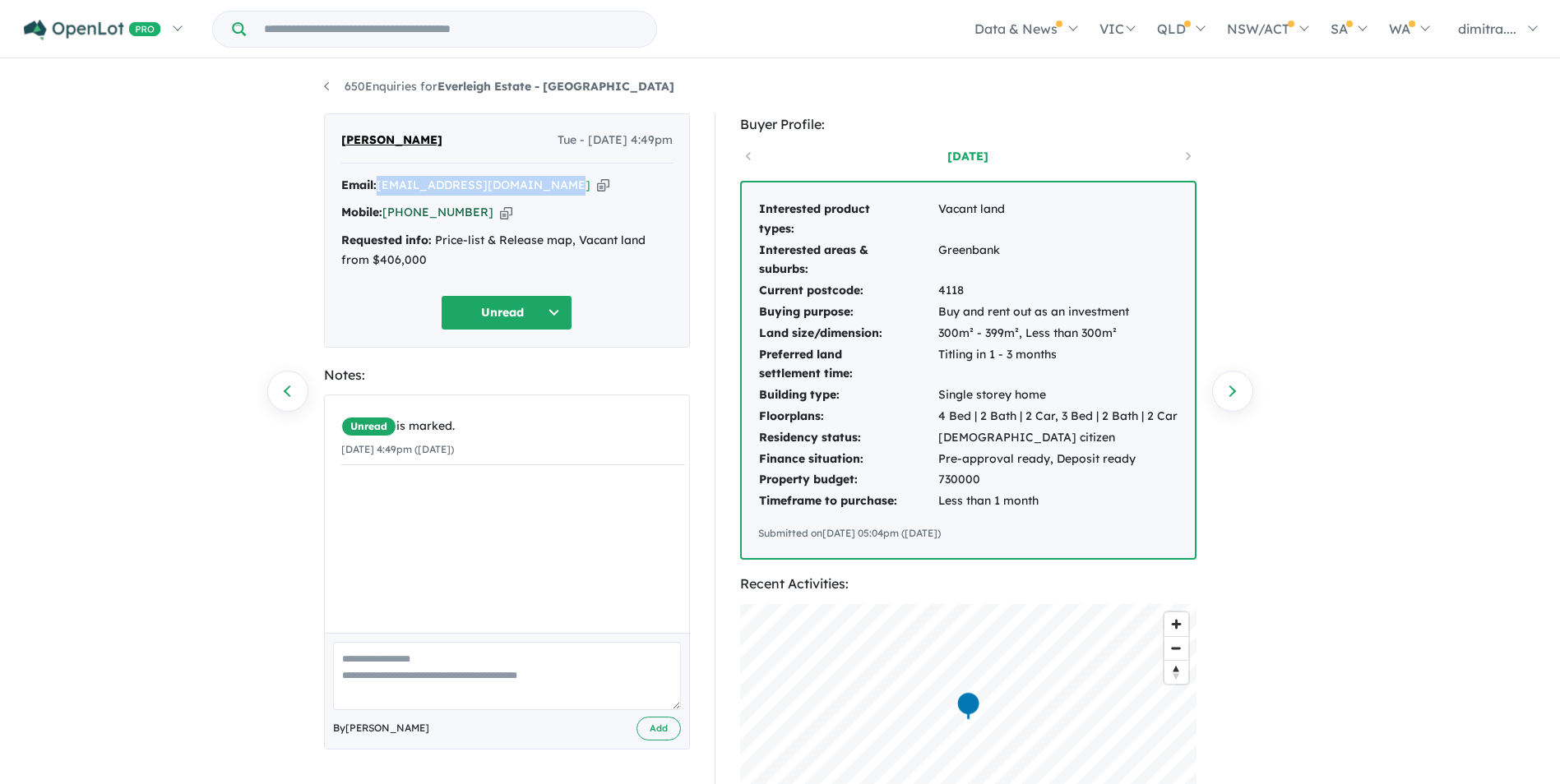
drag, startPoint x: 386, startPoint y: 212, endPoint x: 397, endPoint y: 210, distance: 11.2
copy link "[PHONE_NUMBER]"
drag, startPoint x: 438, startPoint y: 140, endPoint x: 340, endPoint y: 137, distance: 98.0
click at [340, 137] on div "Kirralee Burner Tue - 02/09/2025, 4:49pm Email: kirralee.burner@hotmail.com Cop…" at bounding box center [507, 230] width 366 height 234
drag, startPoint x: 340, startPoint y: 137, endPoint x: 361, endPoint y: 137, distance: 21.0
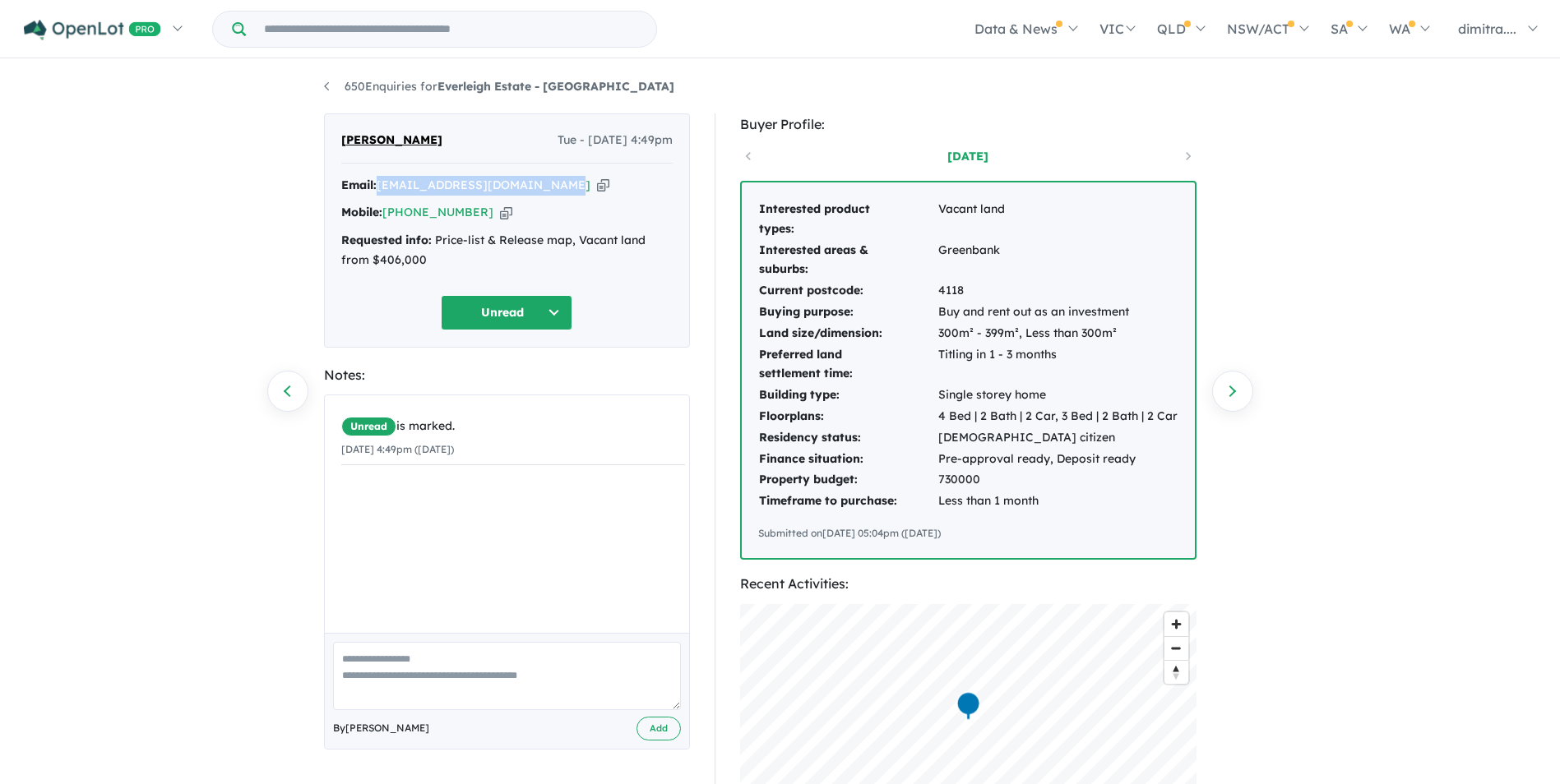
copy span "[PERSON_NAME]"
click at [495, 329] on button "Unread" at bounding box center [506, 312] width 131 height 35
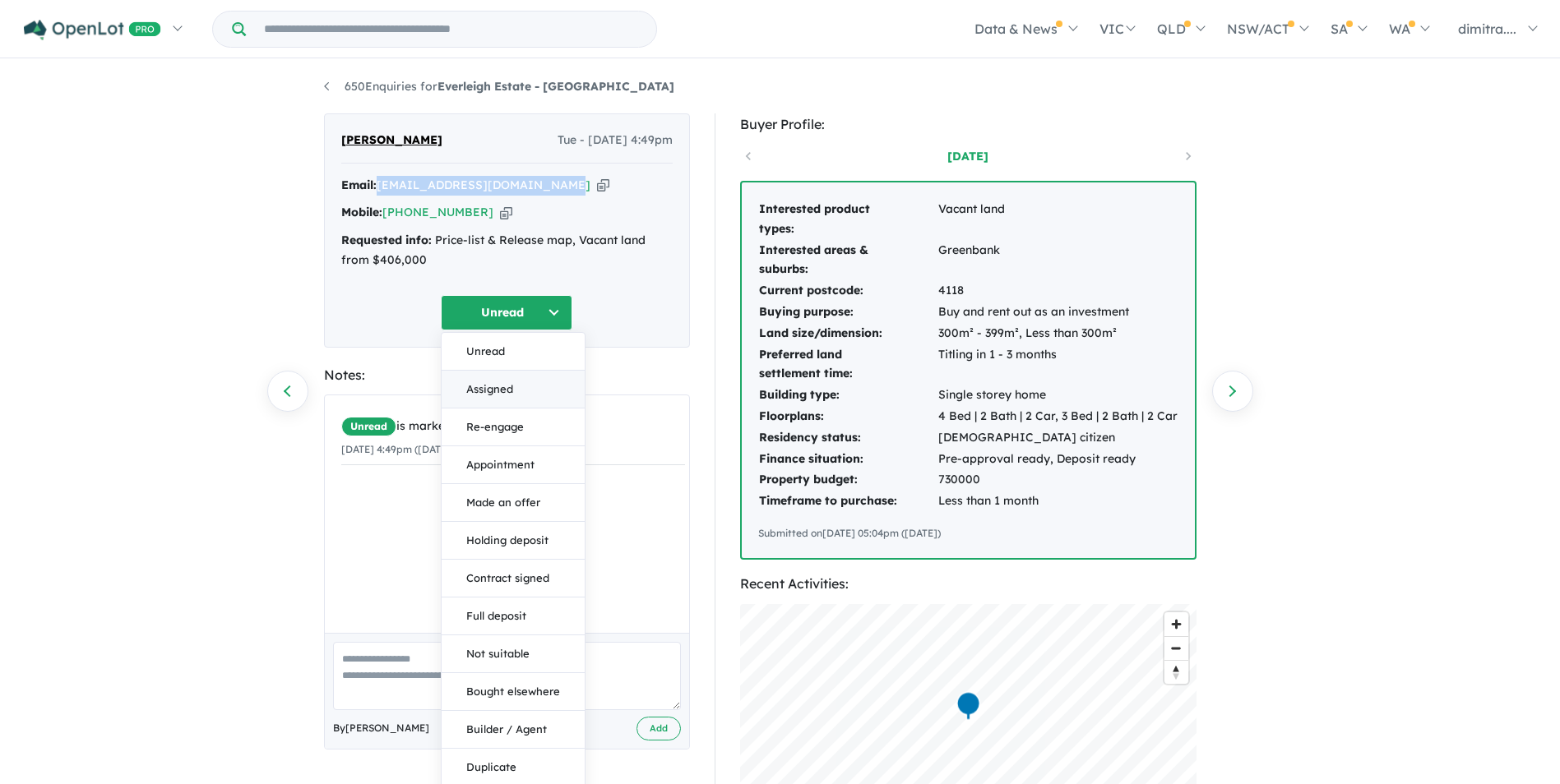
click at [512, 388] on button "Assigned" at bounding box center [513, 390] width 143 height 38
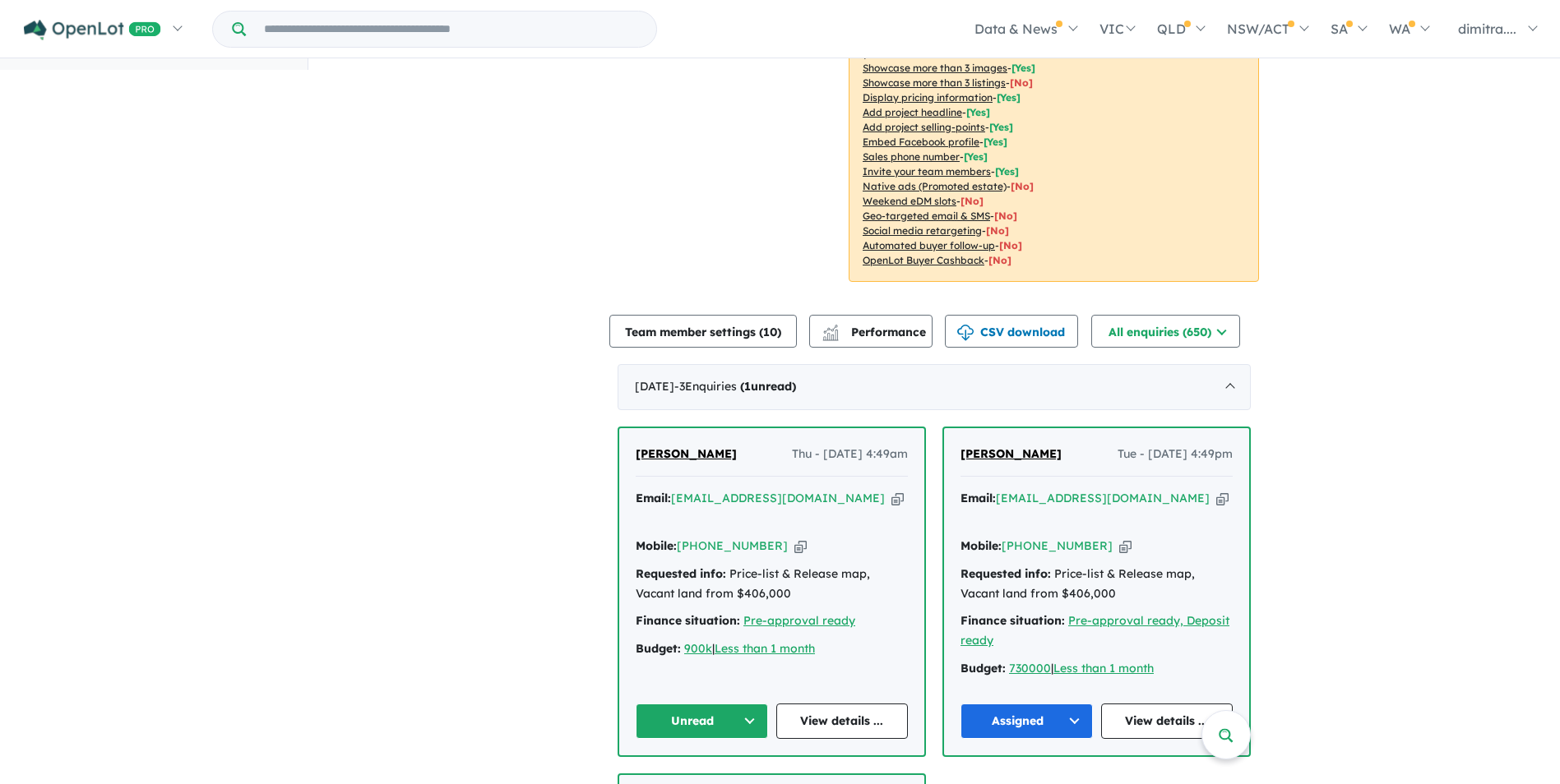
scroll to position [411, 0]
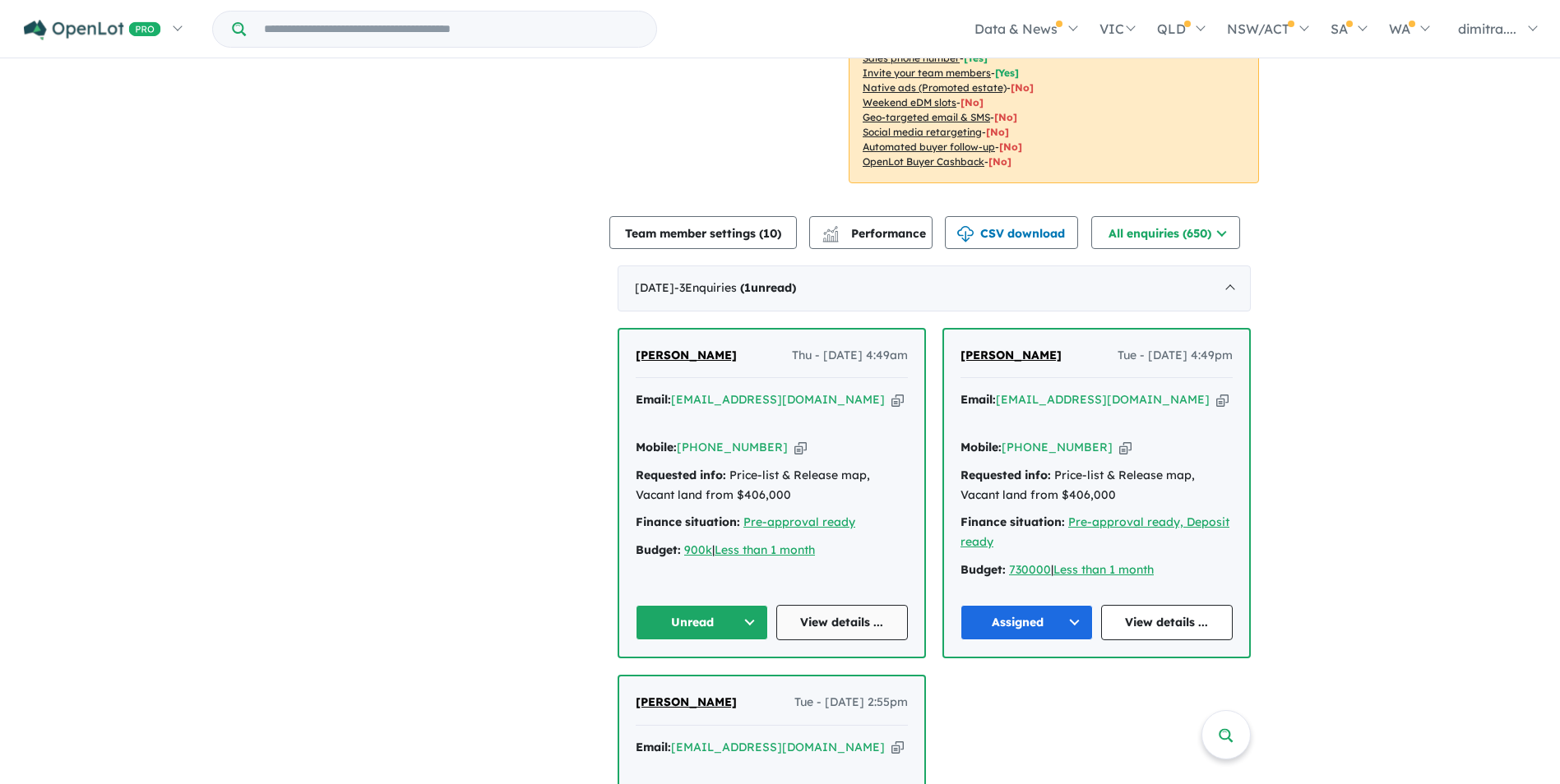
click at [840, 609] on link "View details ..." at bounding box center [842, 622] width 132 height 35
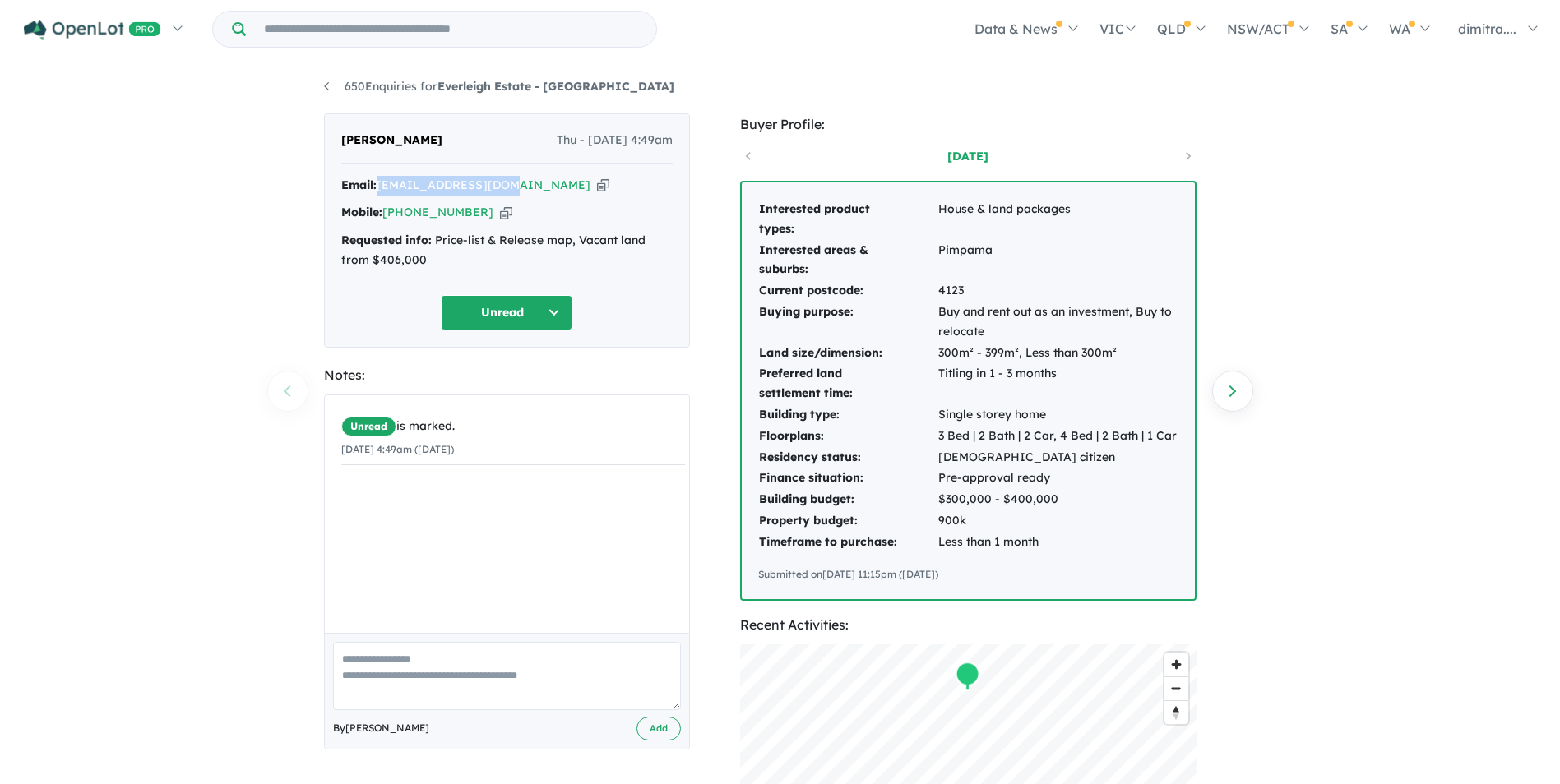
drag, startPoint x: 506, startPoint y: 188, endPoint x: 377, endPoint y: 188, distance: 129.0
click at [377, 188] on div "Email: [EMAIL_ADDRESS][DOMAIN_NAME] Copied!" at bounding box center [507, 185] width 331 height 20
drag, startPoint x: 377, startPoint y: 188, endPoint x: 399, endPoint y: 187, distance: 22.0
copy div "[EMAIL_ADDRESS][DOMAIN_NAME]"
click at [473, 322] on button "Unread" at bounding box center [506, 312] width 131 height 35
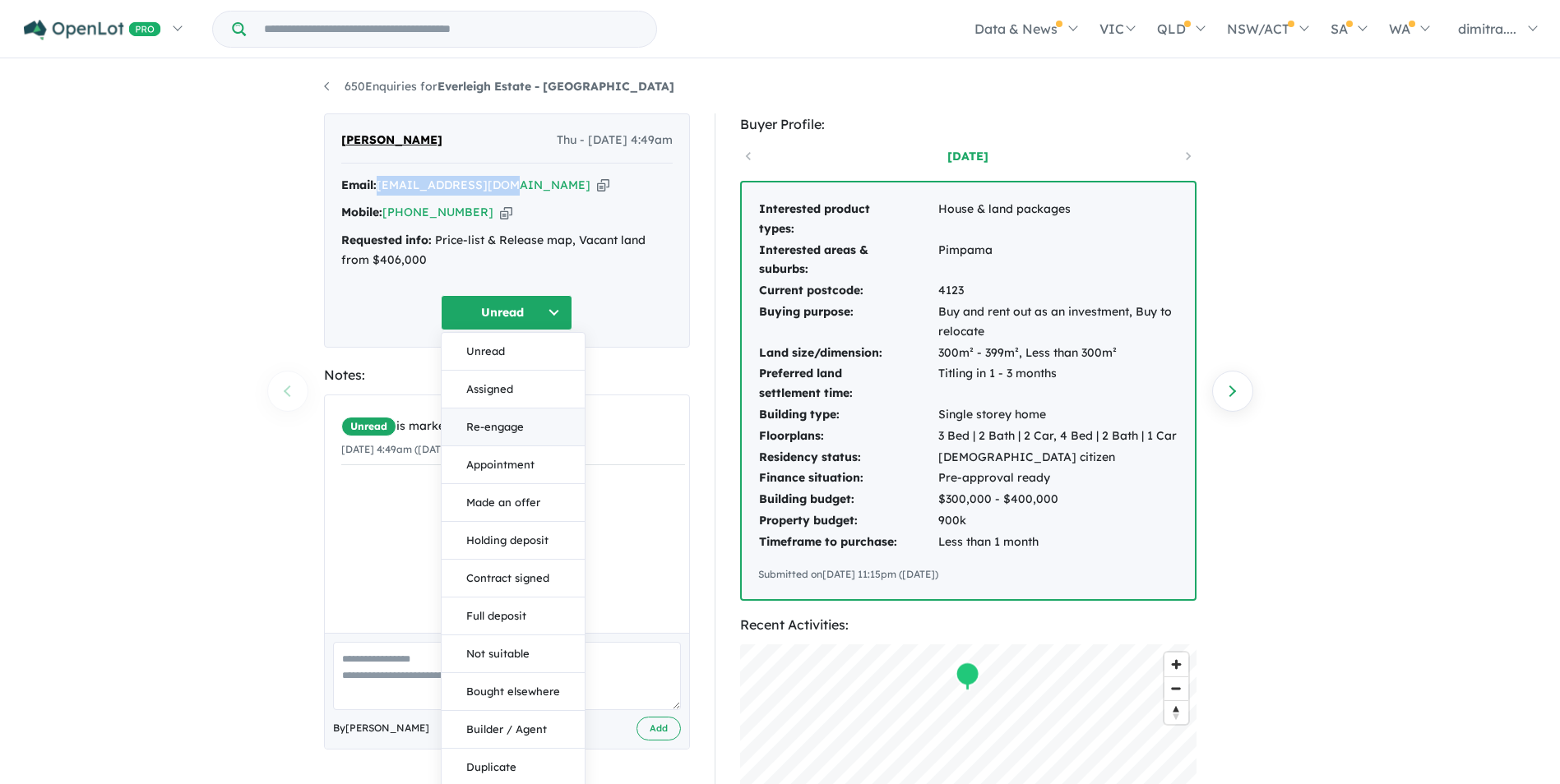
click at [517, 426] on button "Re-engage" at bounding box center [513, 427] width 143 height 38
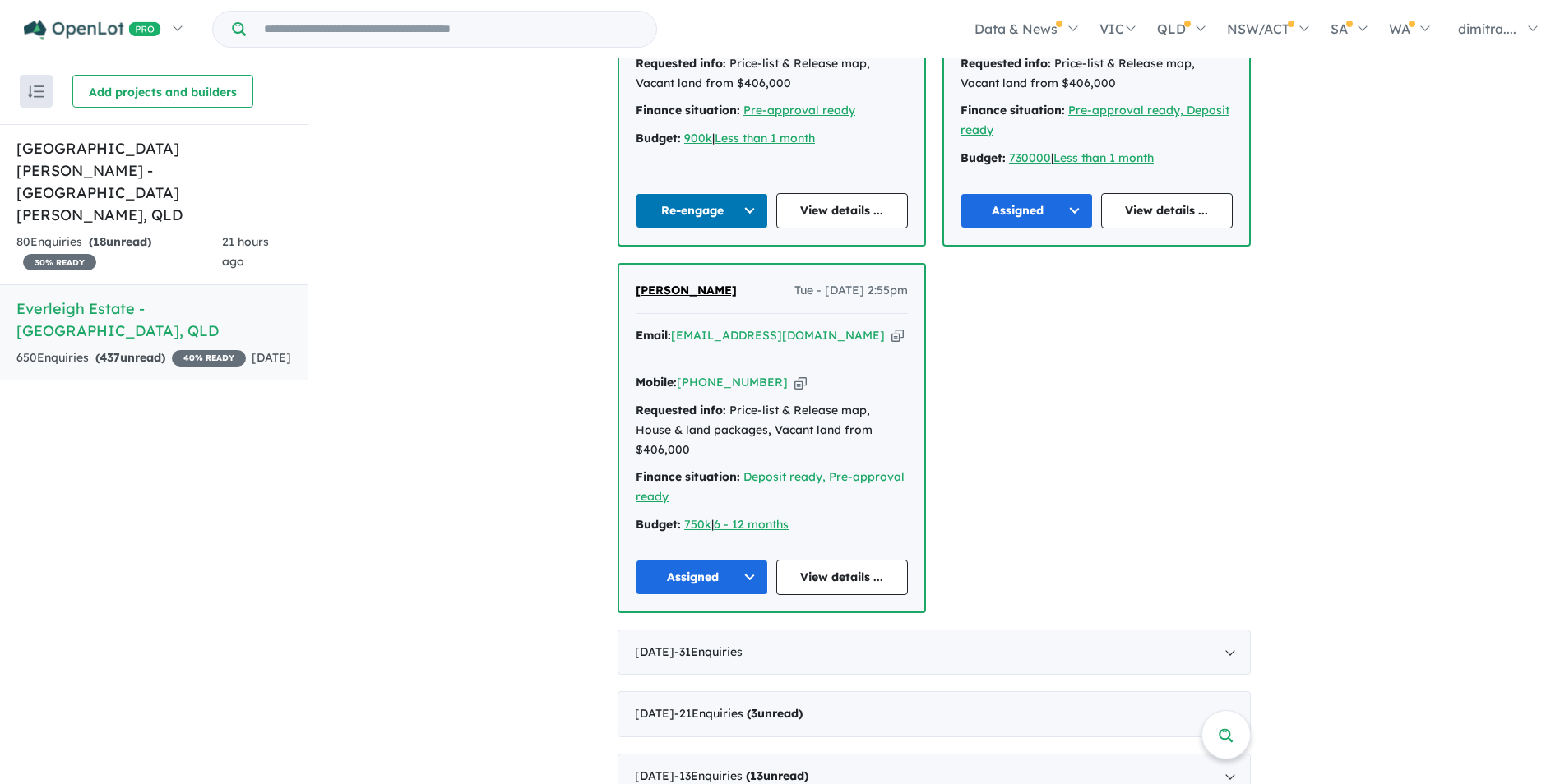
scroll to position [1069, 0]
